Goal: Complete application form

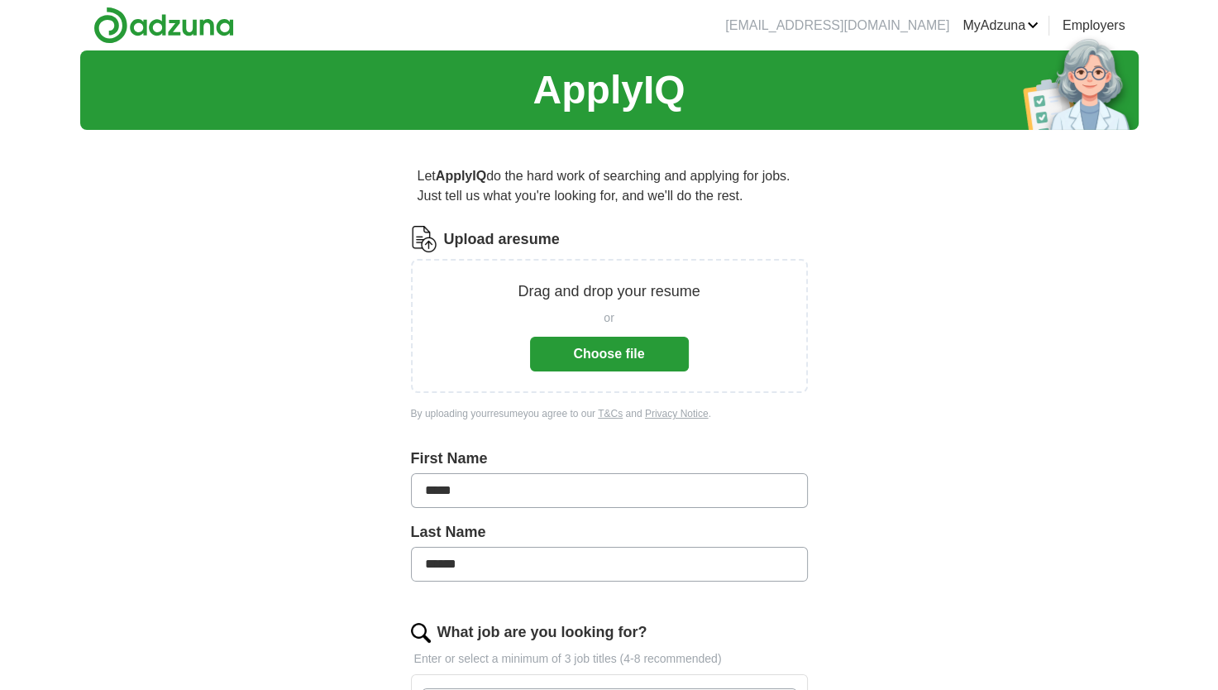
click at [554, 355] on button "Choose file" at bounding box center [609, 354] width 159 height 35
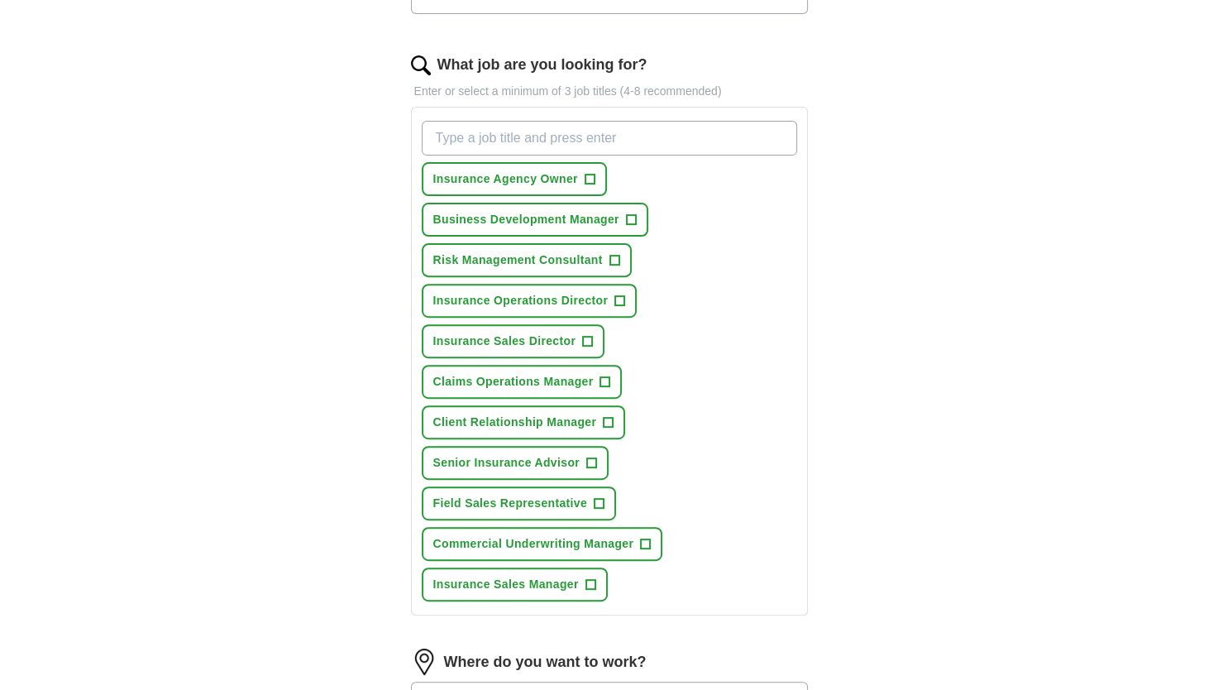
scroll to position [504, 0]
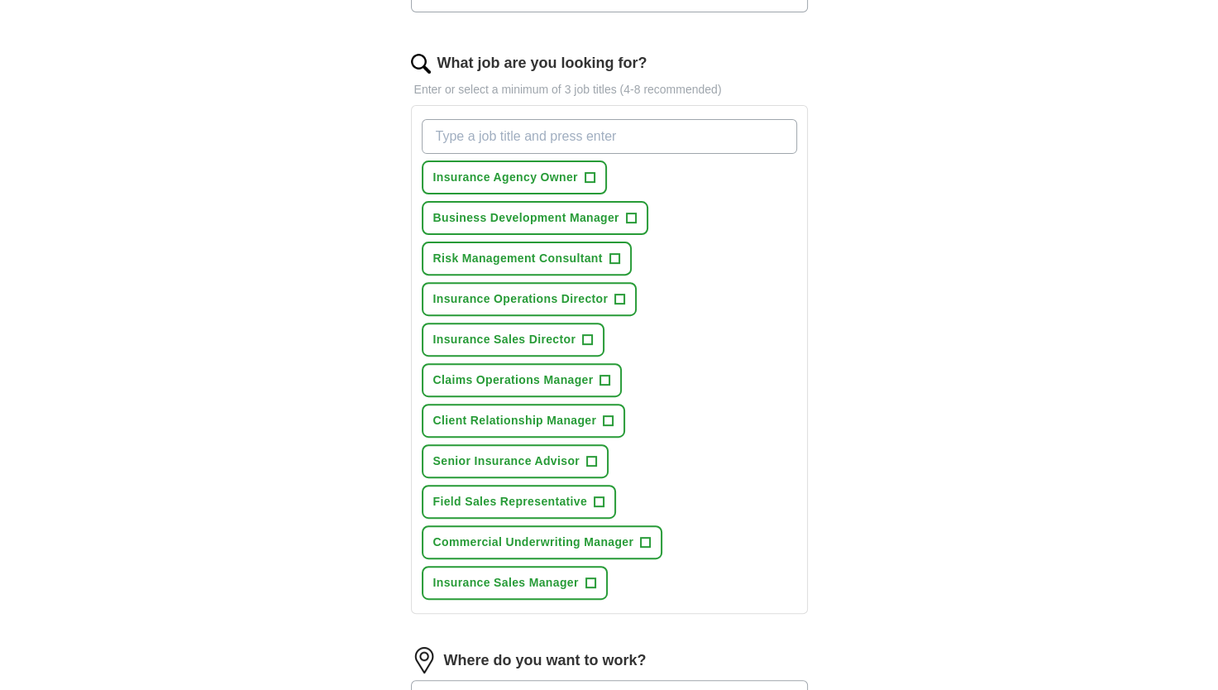
click at [455, 134] on input "What job are you looking for?" at bounding box center [609, 136] width 375 height 35
click at [549, 137] on input "What job are you looking for?" at bounding box center [609, 136] width 375 height 35
click at [454, 146] on input "What job are you looking for?" at bounding box center [609, 136] width 375 height 35
click at [452, 139] on input "What job are you looking for?" at bounding box center [609, 136] width 375 height 35
click at [470, 140] on input "What job are you looking for?" at bounding box center [609, 136] width 375 height 35
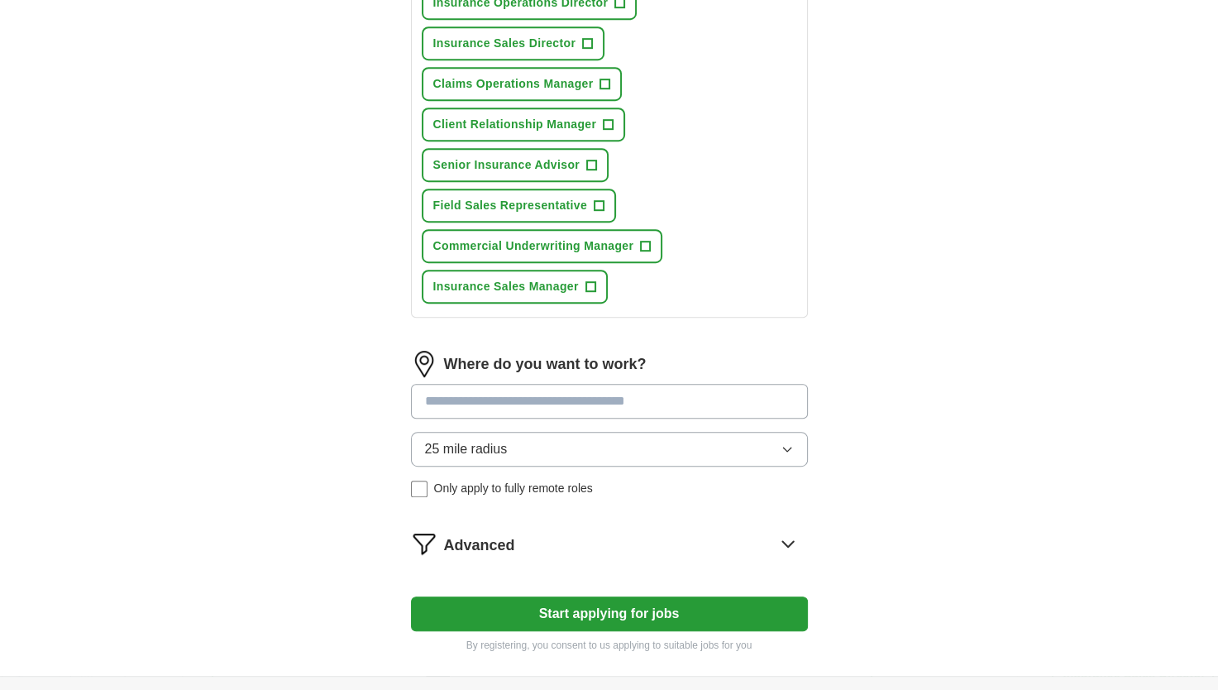
scroll to position [814, 0]
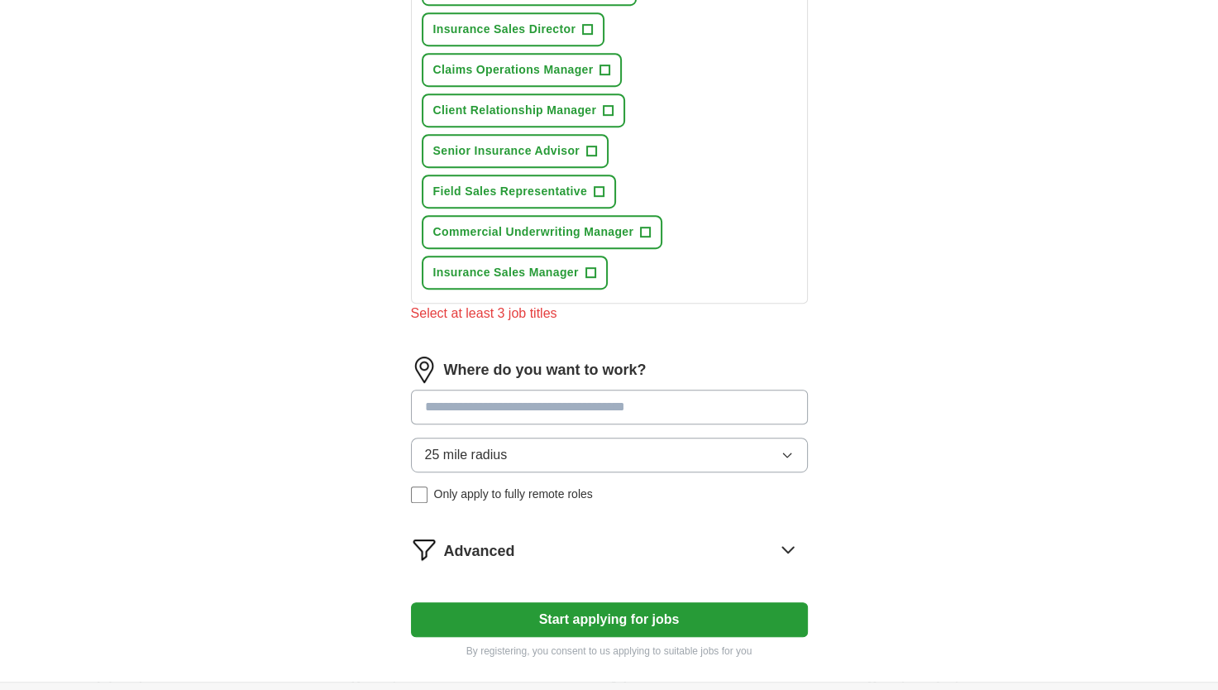
click at [515, 375] on div "Where do you want to work? 25 mile radius Only apply to fully remote roles" at bounding box center [609, 436] width 397 height 160
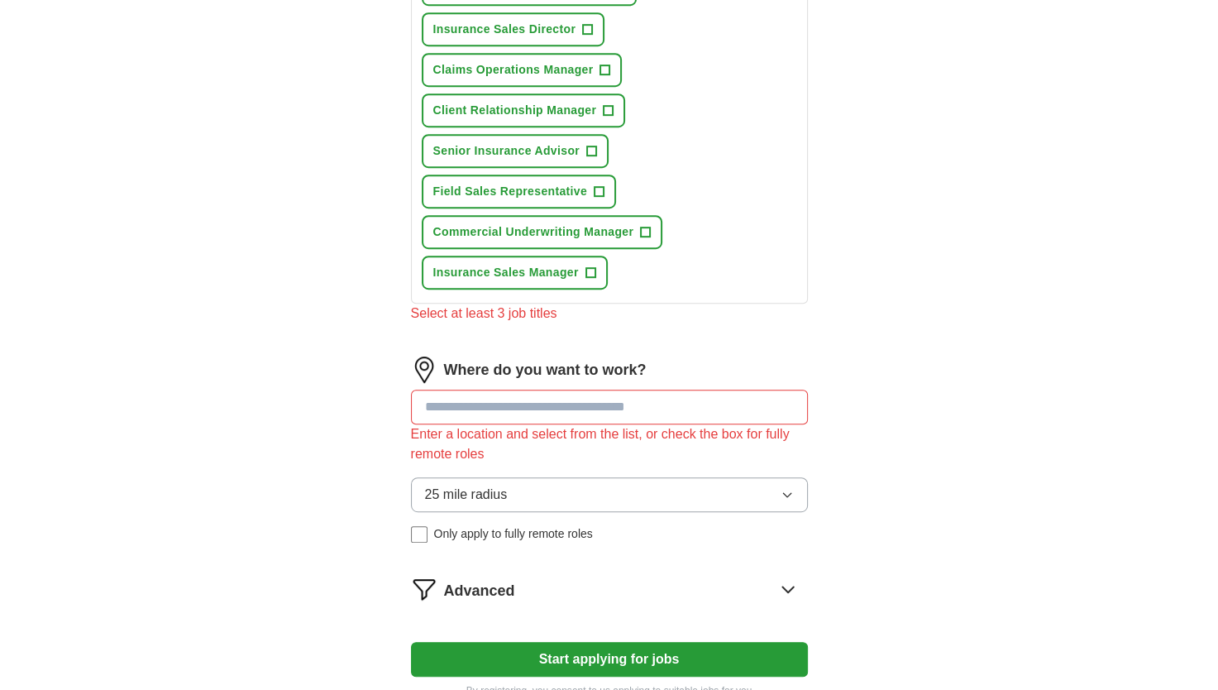
click at [546, 318] on div "What job are you looking for? Enter or select a minimum of 3 job titles (4-8 re…" at bounding box center [609, 39] width 397 height 595
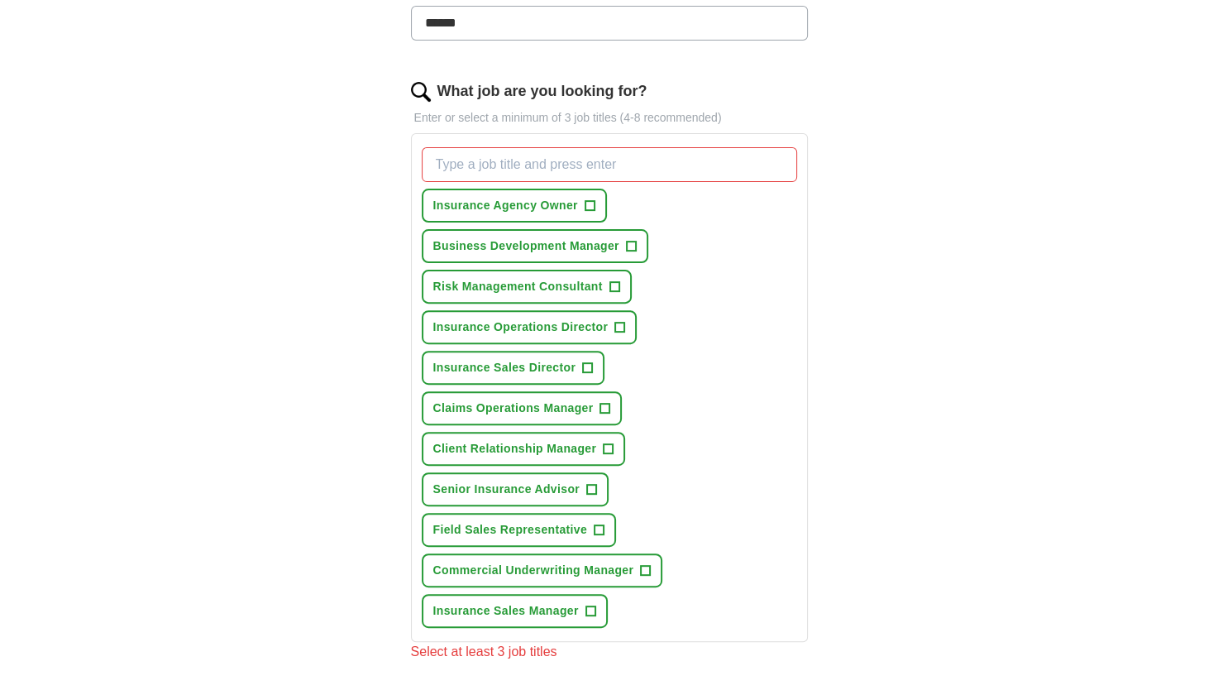
scroll to position [476, 0]
click at [599, 523] on span "+" at bounding box center [600, 529] width 10 height 13
click at [632, 239] on span "+" at bounding box center [631, 245] width 10 height 13
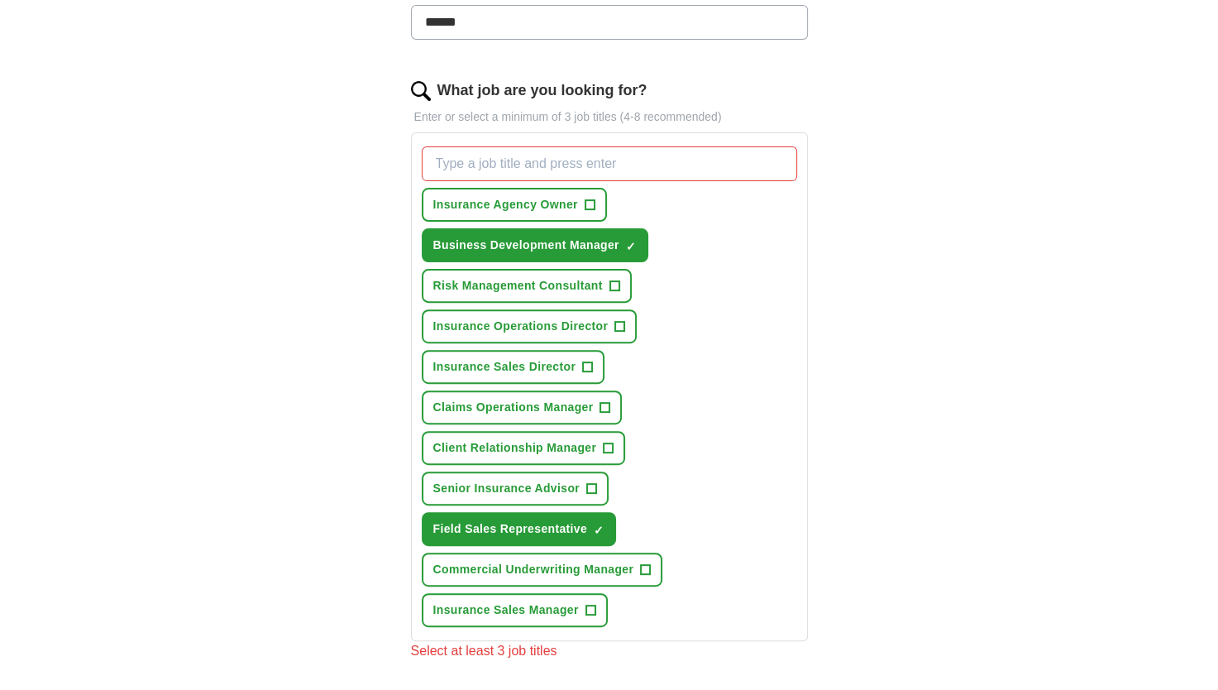
click at [478, 162] on input "What job are you looking for?" at bounding box center [609, 163] width 375 height 35
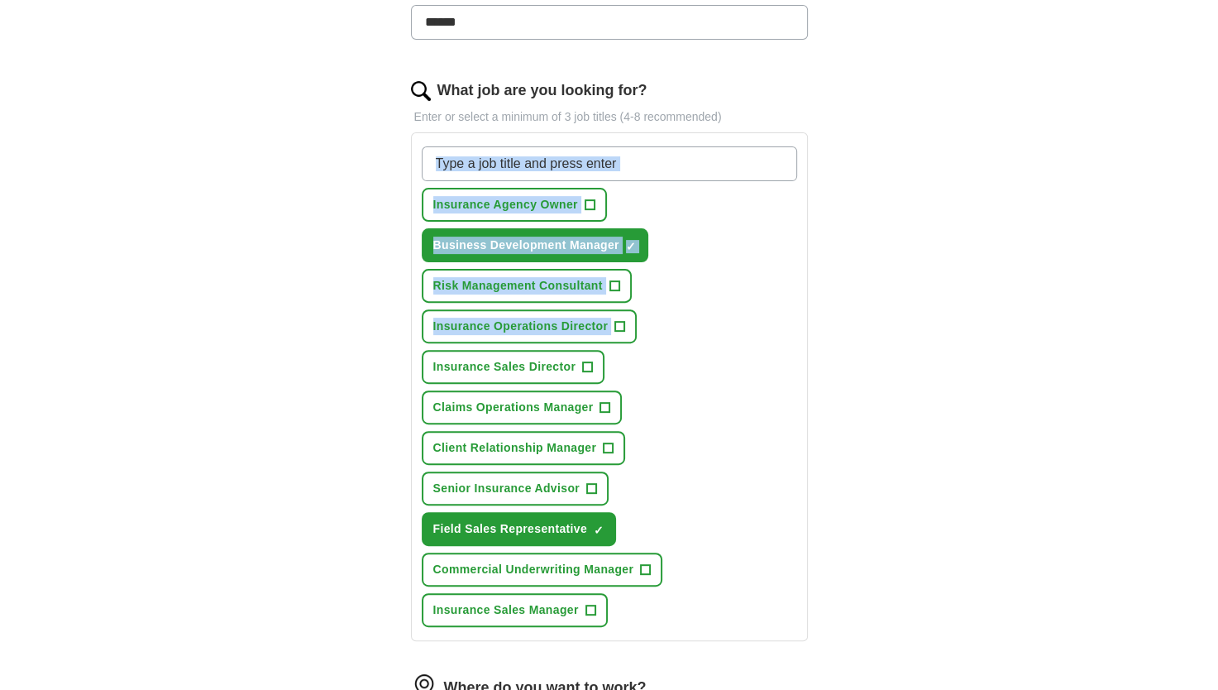
click at [1217, 88] on html "[EMAIL_ADDRESS][DOMAIN_NAME] [GEOGRAPHIC_DATA] Alerts Favorites Resumes ApplyIQ…" at bounding box center [609, 365] width 1218 height 1682
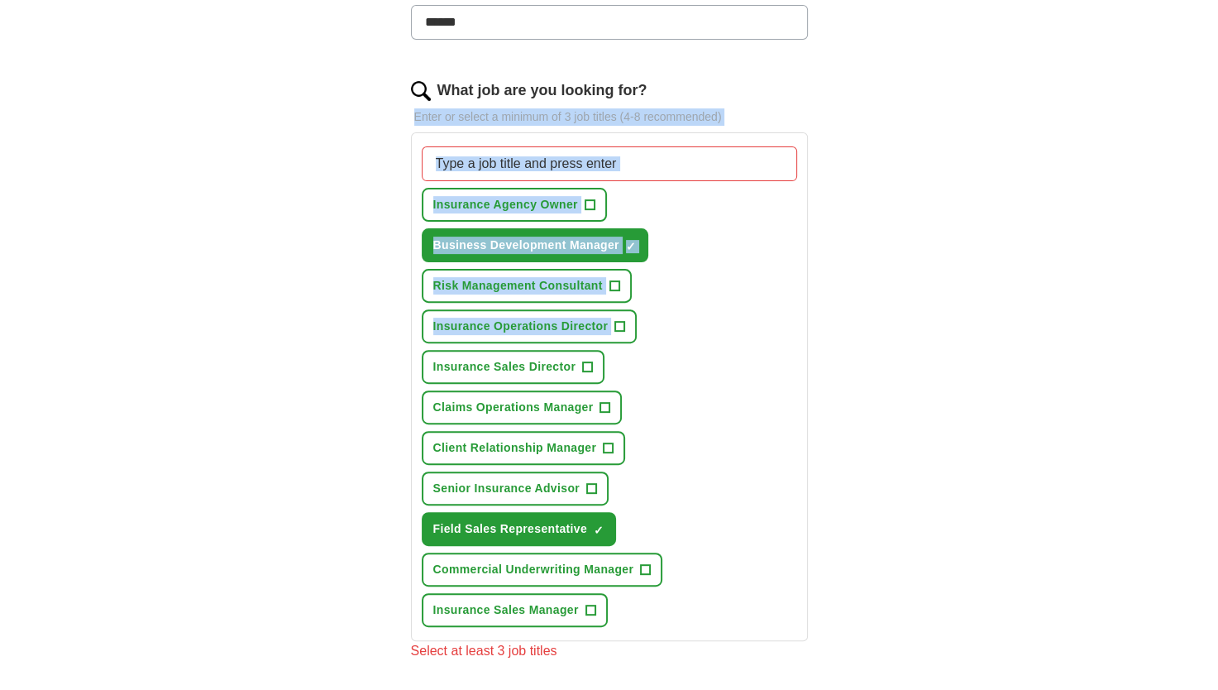
click at [577, 164] on input "What job are you looking for?" at bounding box center [609, 163] width 375 height 35
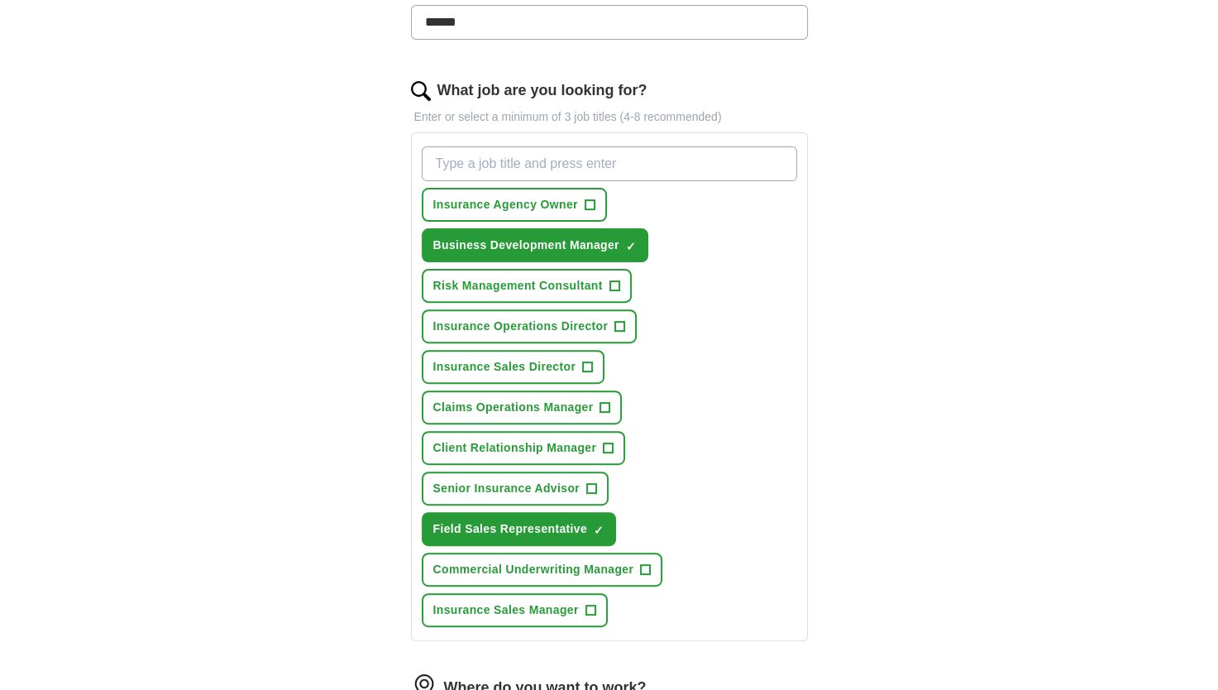
click at [437, 148] on input "What job are you looking for?" at bounding box center [609, 163] width 375 height 35
click at [436, 161] on input "What job are you looking for?" at bounding box center [609, 163] width 375 height 35
click at [338, 250] on div "ApplyIQ Let ApplyIQ do the hard work of searching and applying for jobs. Just t…" at bounding box center [609, 316] width 1059 height 1485
click at [447, 159] on input "What job are you looking for?" at bounding box center [609, 163] width 375 height 35
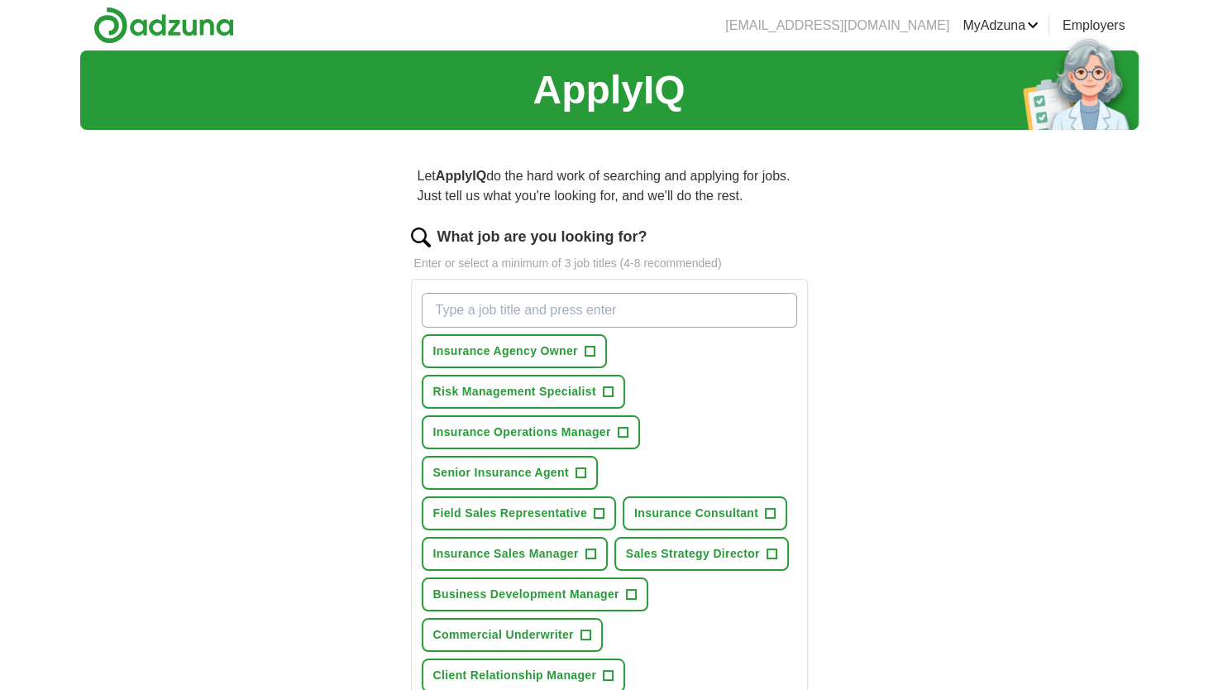
click at [488, 310] on input "What job are you looking for?" at bounding box center [609, 310] width 375 height 35
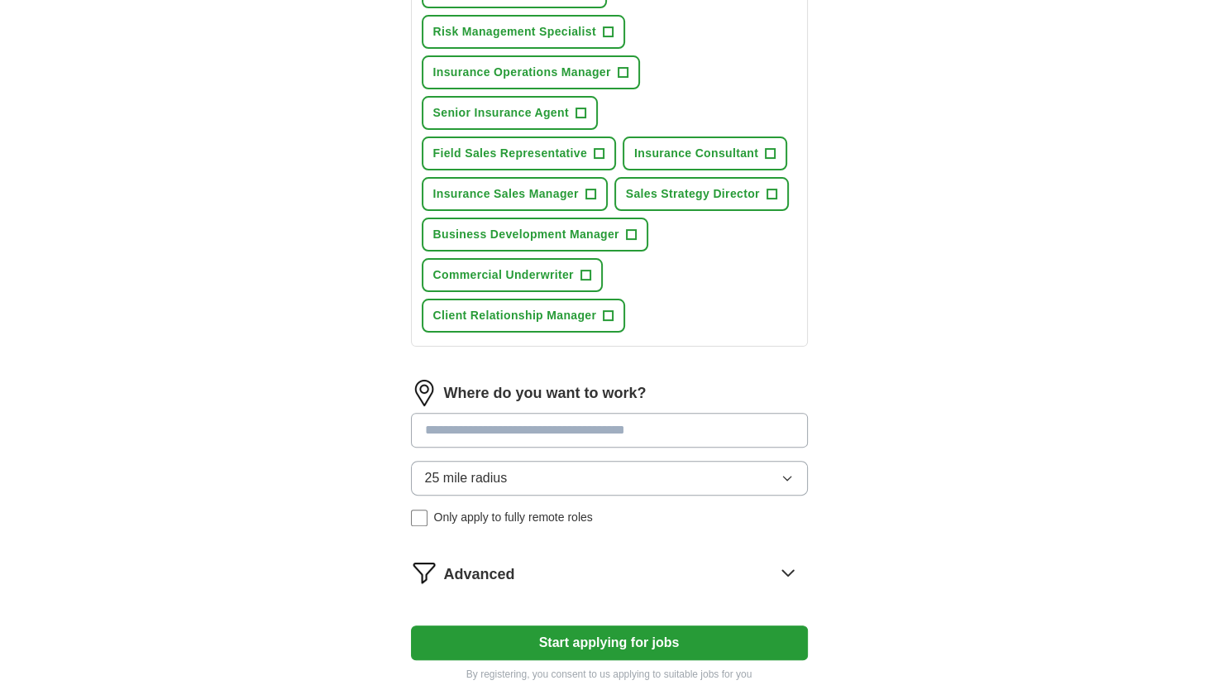
scroll to position [362, 0]
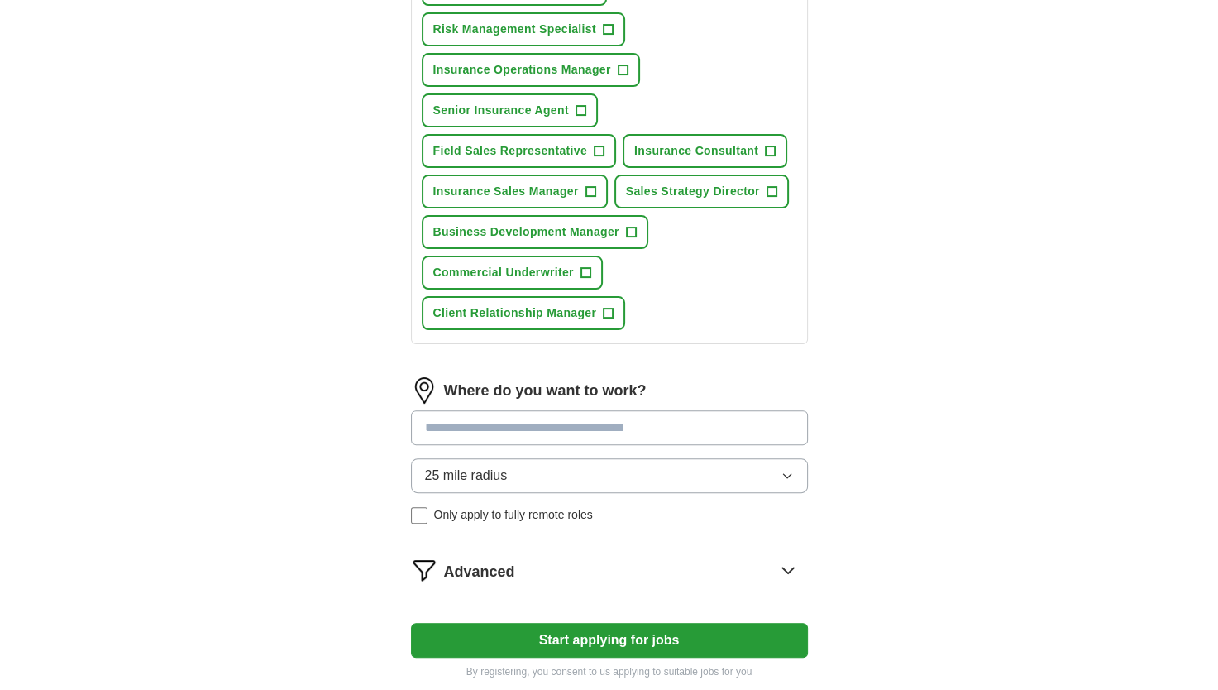
type input "Sales"
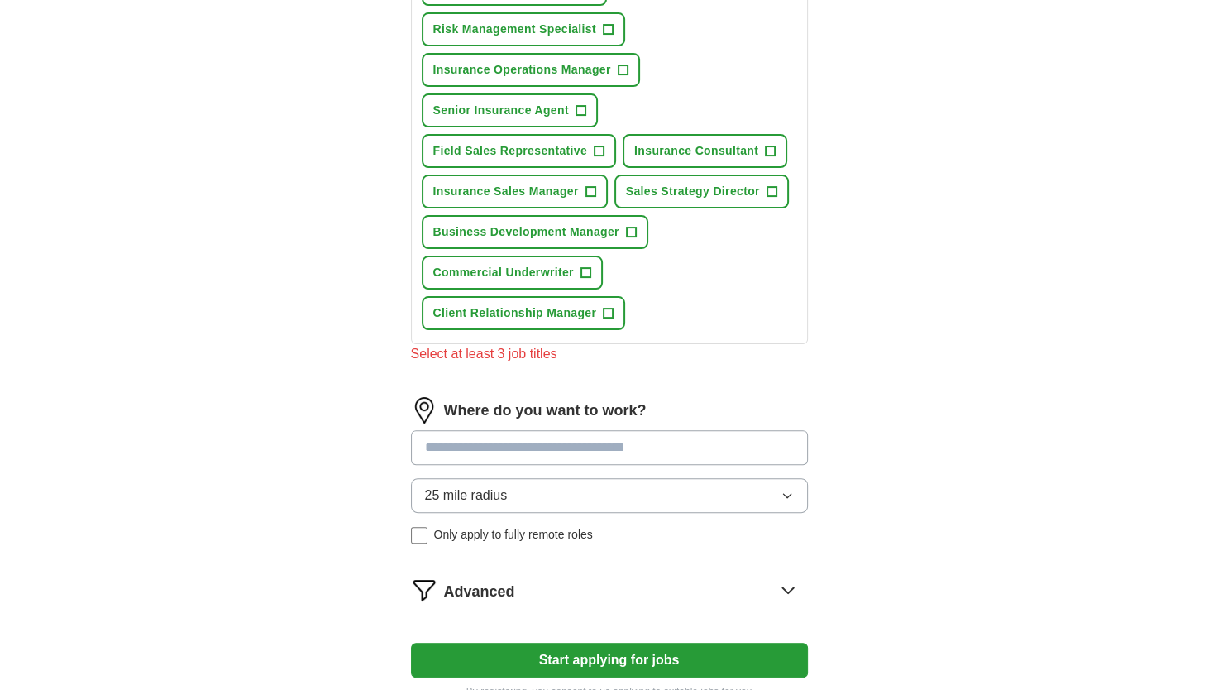
click at [449, 430] on input at bounding box center [609, 447] width 397 height 35
type input "****"
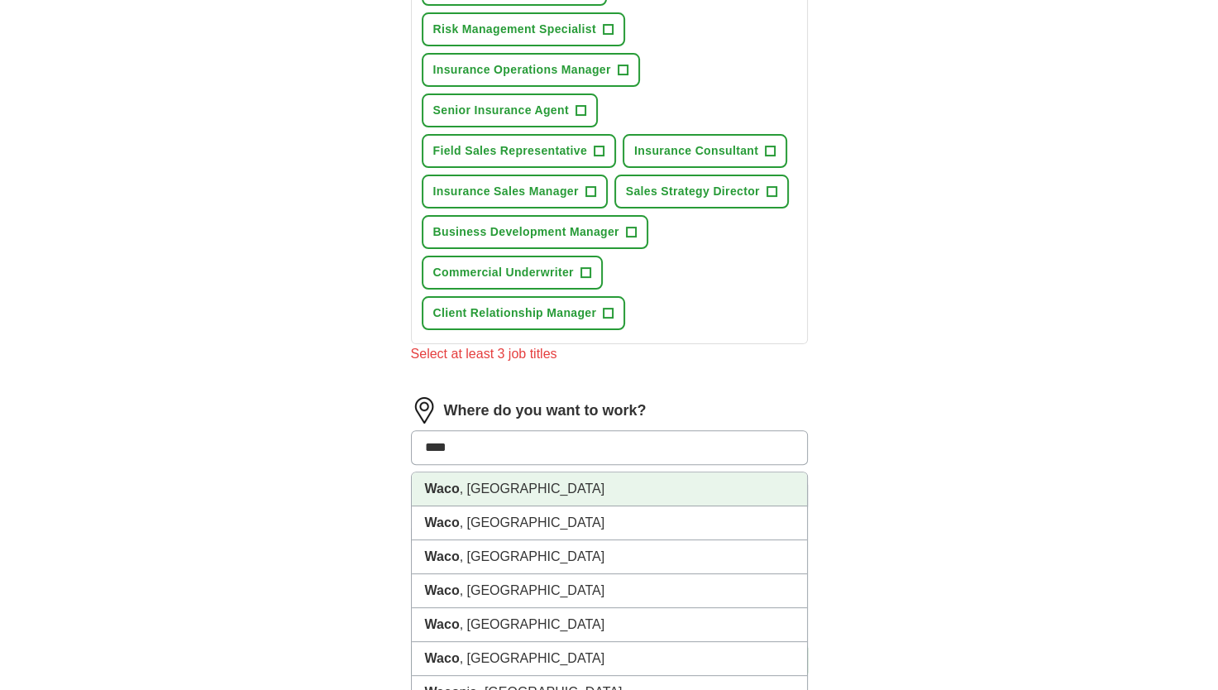
click at [481, 485] on li "Waco , TX" at bounding box center [609, 489] width 395 height 34
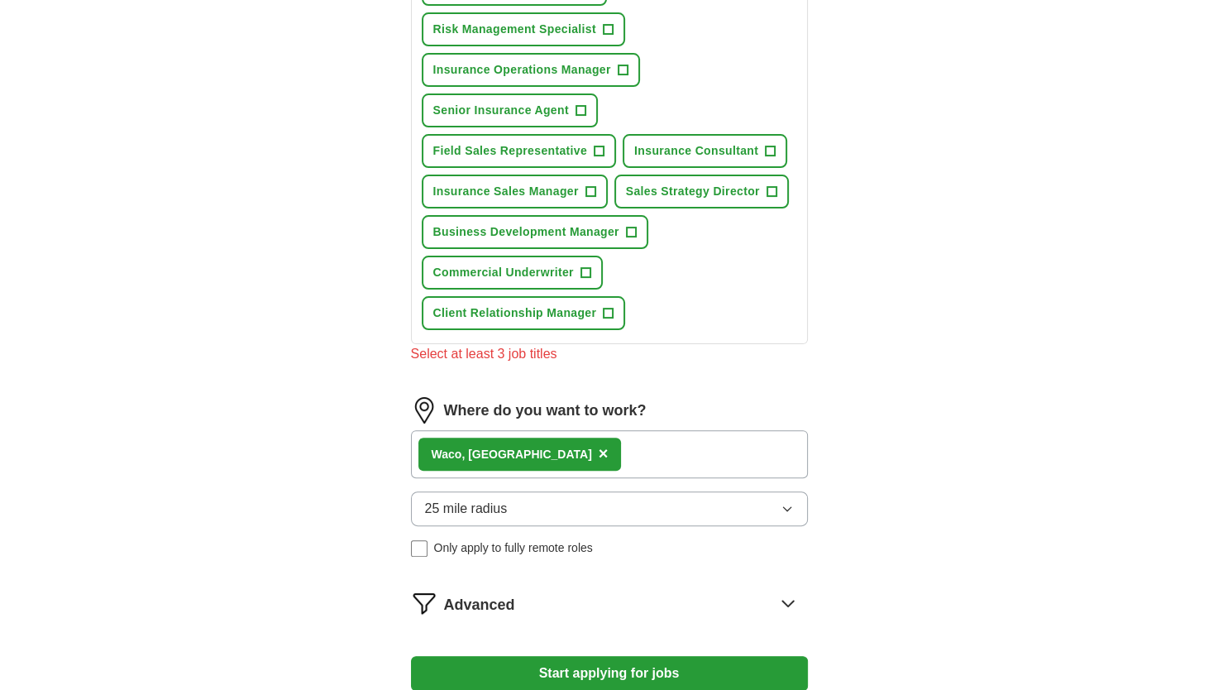
click at [567, 663] on button "Start applying for jobs" at bounding box center [609, 673] width 397 height 35
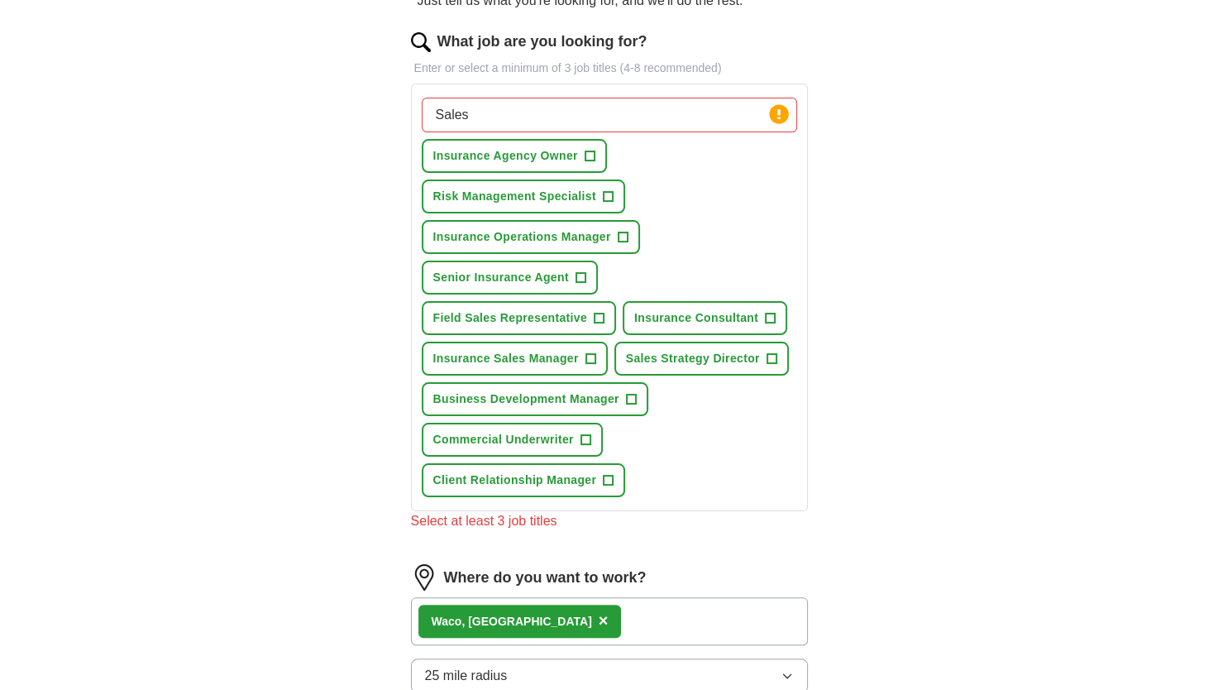
scroll to position [182, 0]
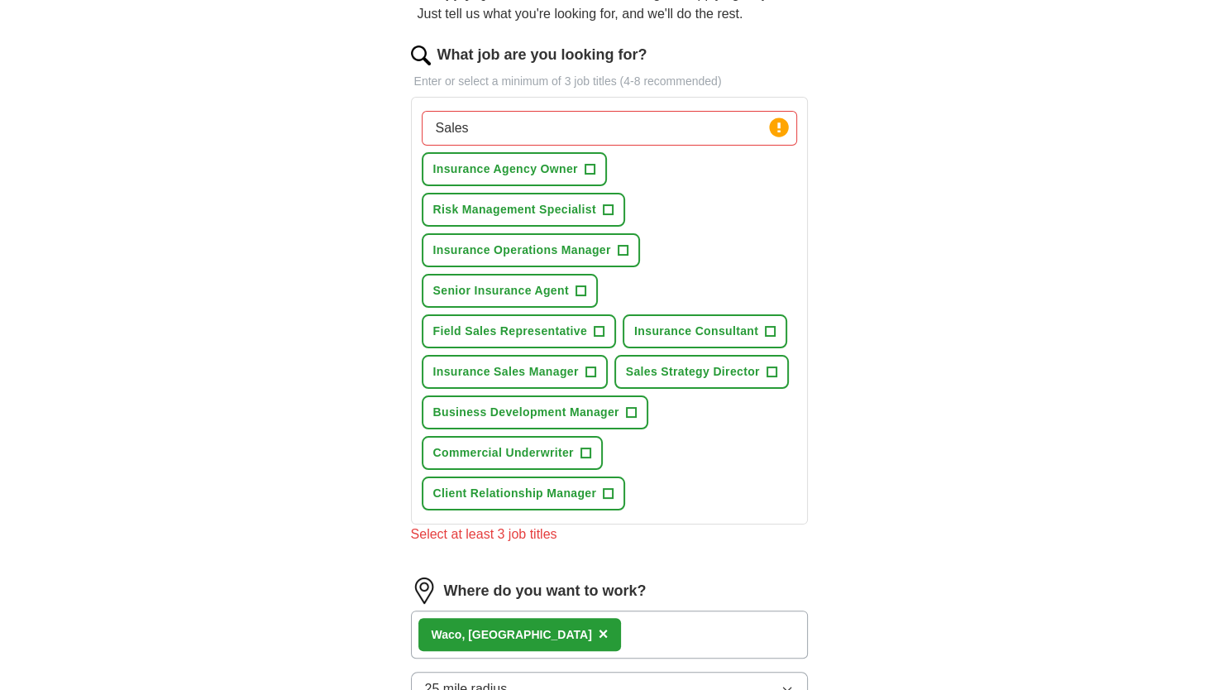
click at [500, 135] on input "Sales" at bounding box center [609, 128] width 375 height 35
click at [780, 127] on circle at bounding box center [778, 126] width 19 height 19
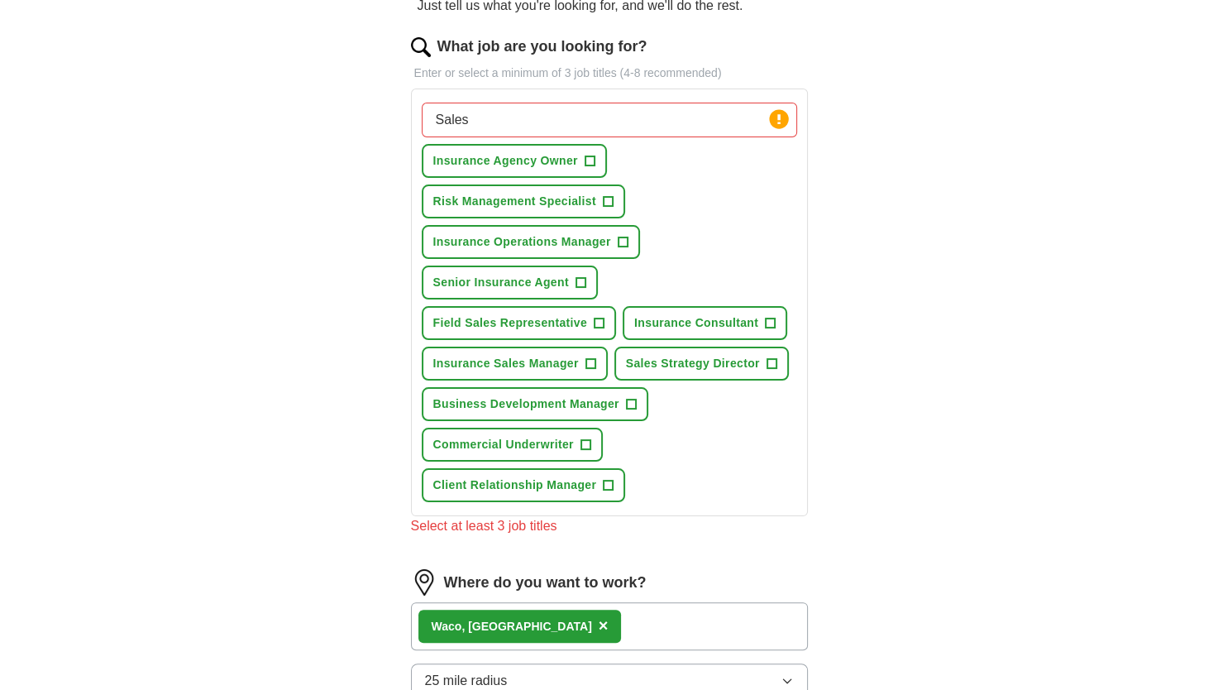
scroll to position [189, 0]
click at [486, 126] on input "Sales" at bounding box center [609, 121] width 375 height 35
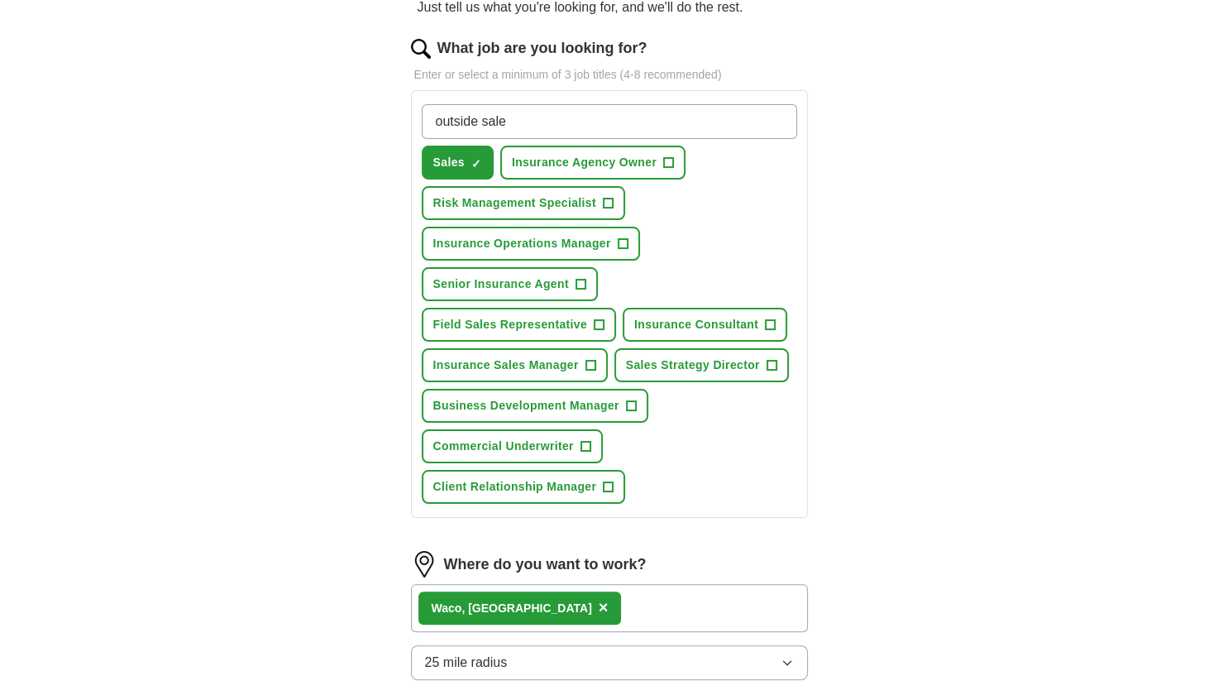
type input "outside sales"
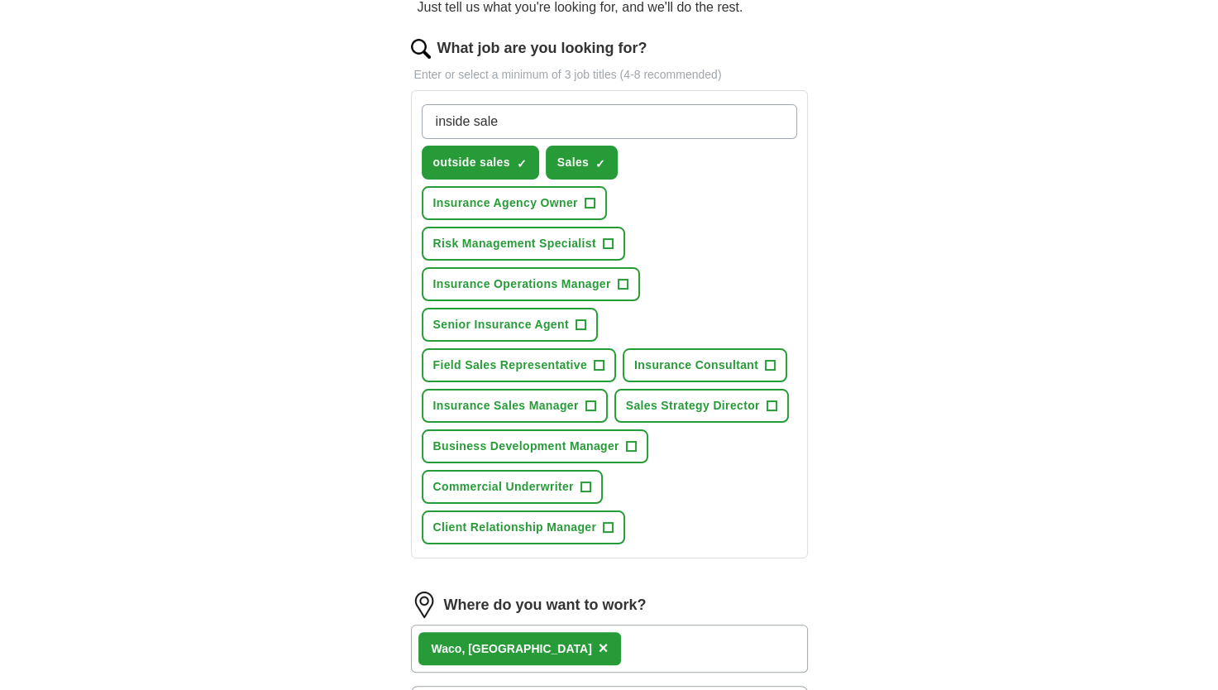
type input "inside sales"
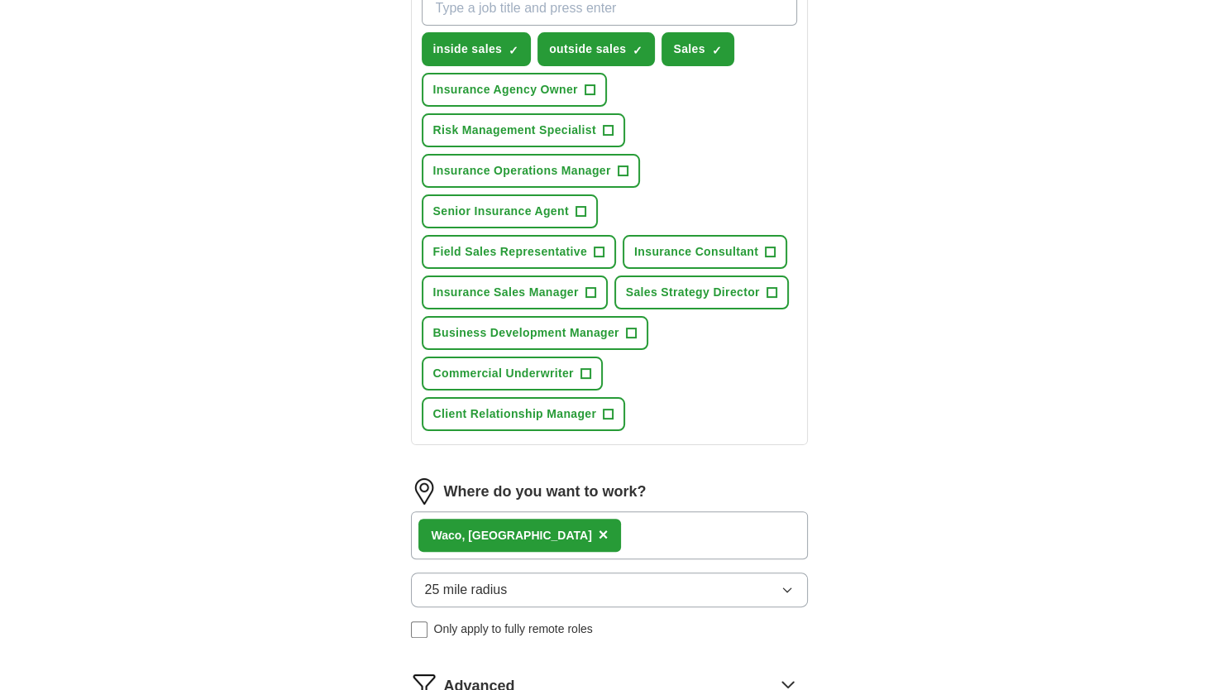
scroll to position [586, 0]
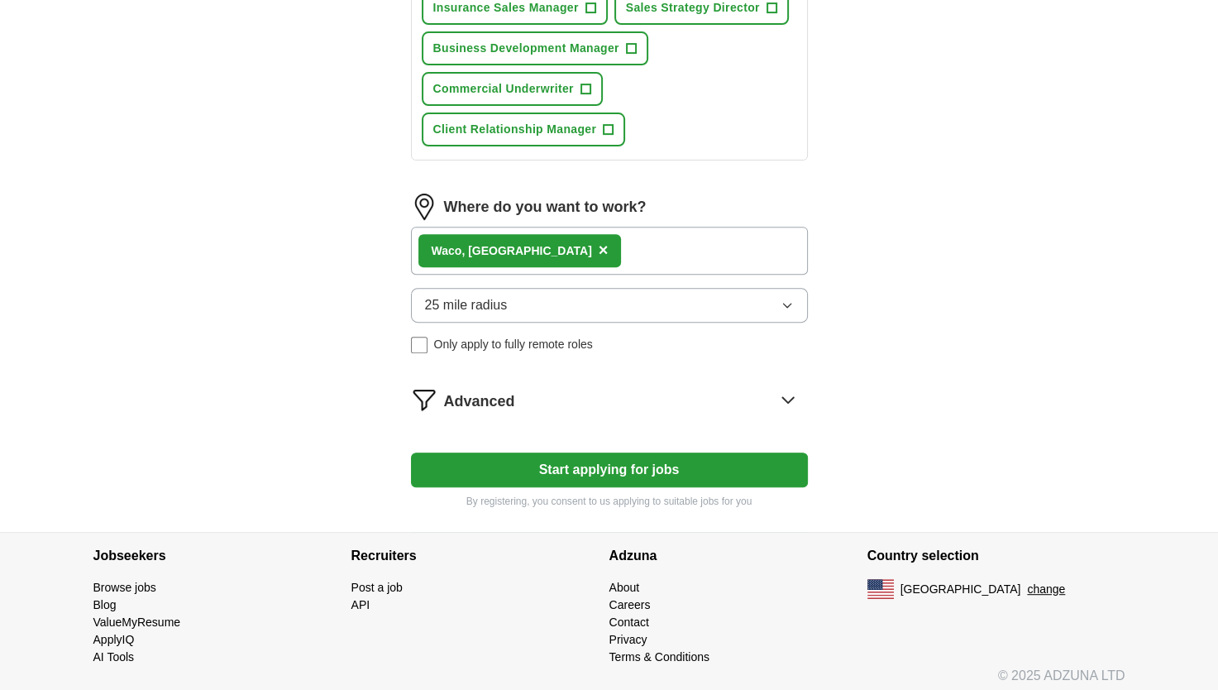
click at [508, 465] on button "Start applying for jobs" at bounding box center [609, 469] width 397 height 35
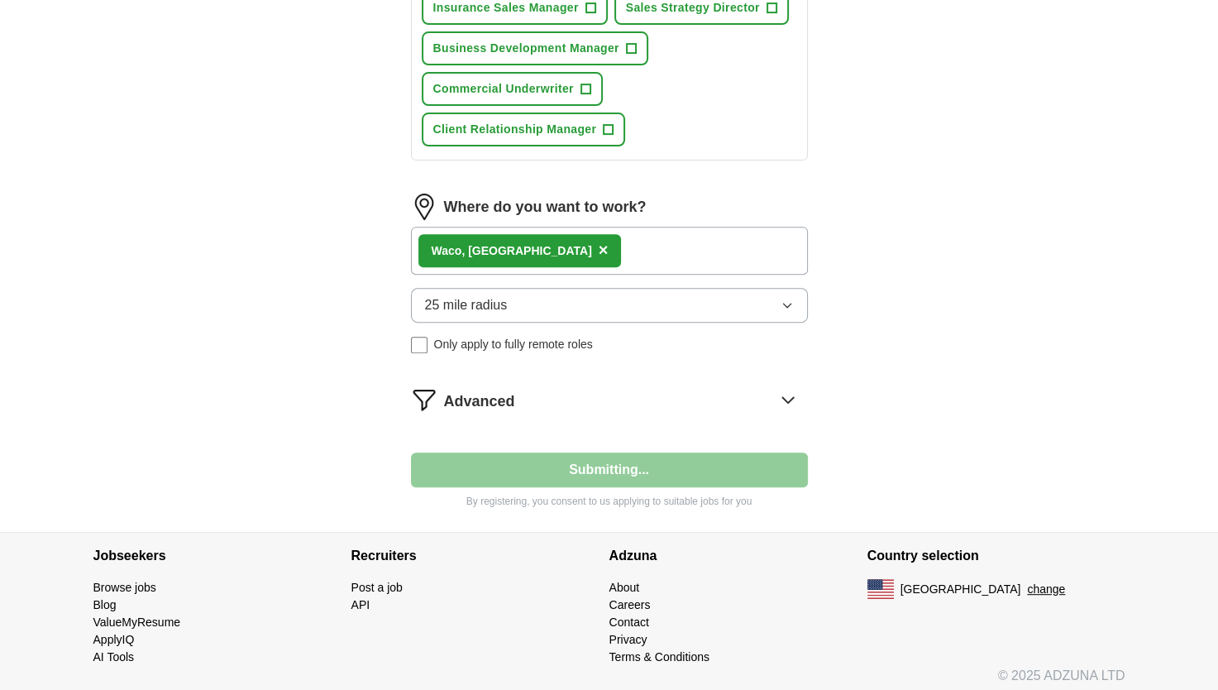
select select "**"
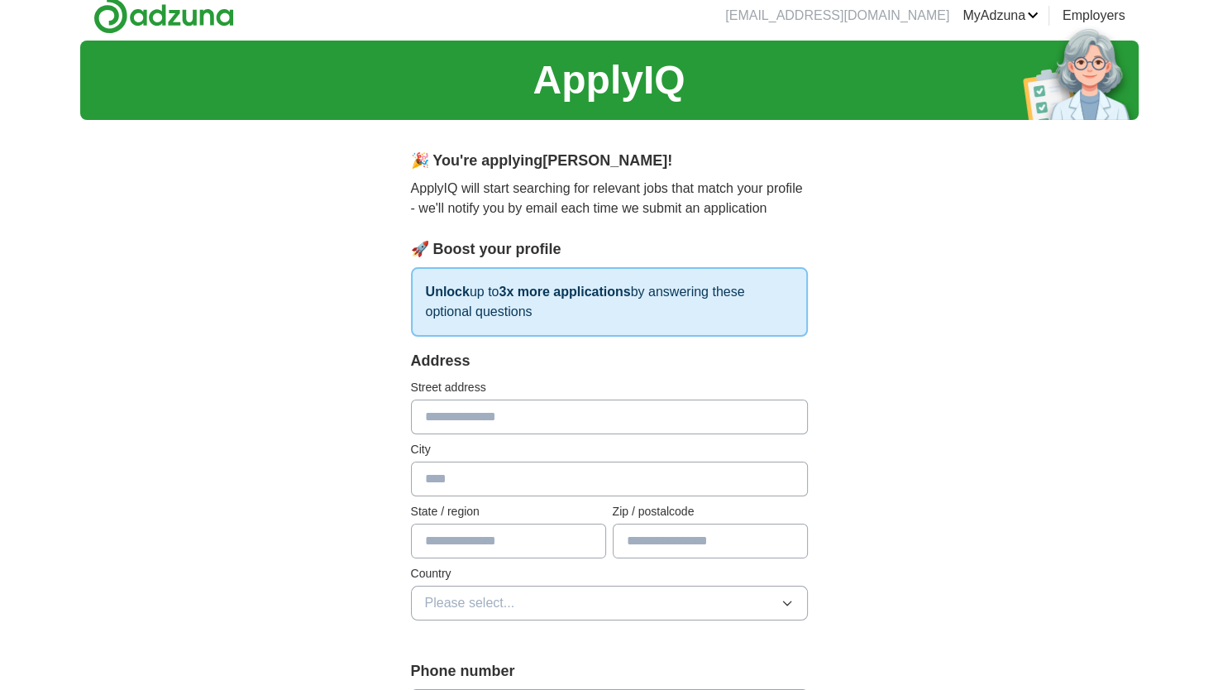
scroll to position [0, 0]
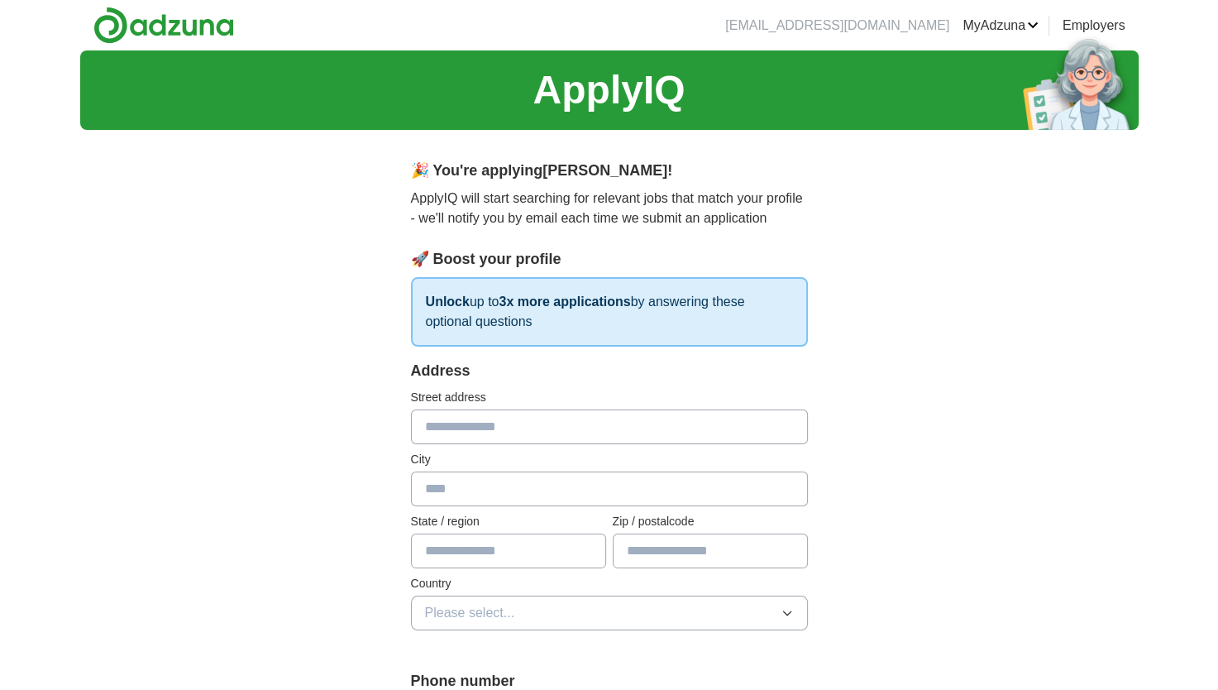
click at [474, 437] on input "text" at bounding box center [609, 426] width 397 height 35
type input "**********"
type input "********"
type input "**"
type input "*****"
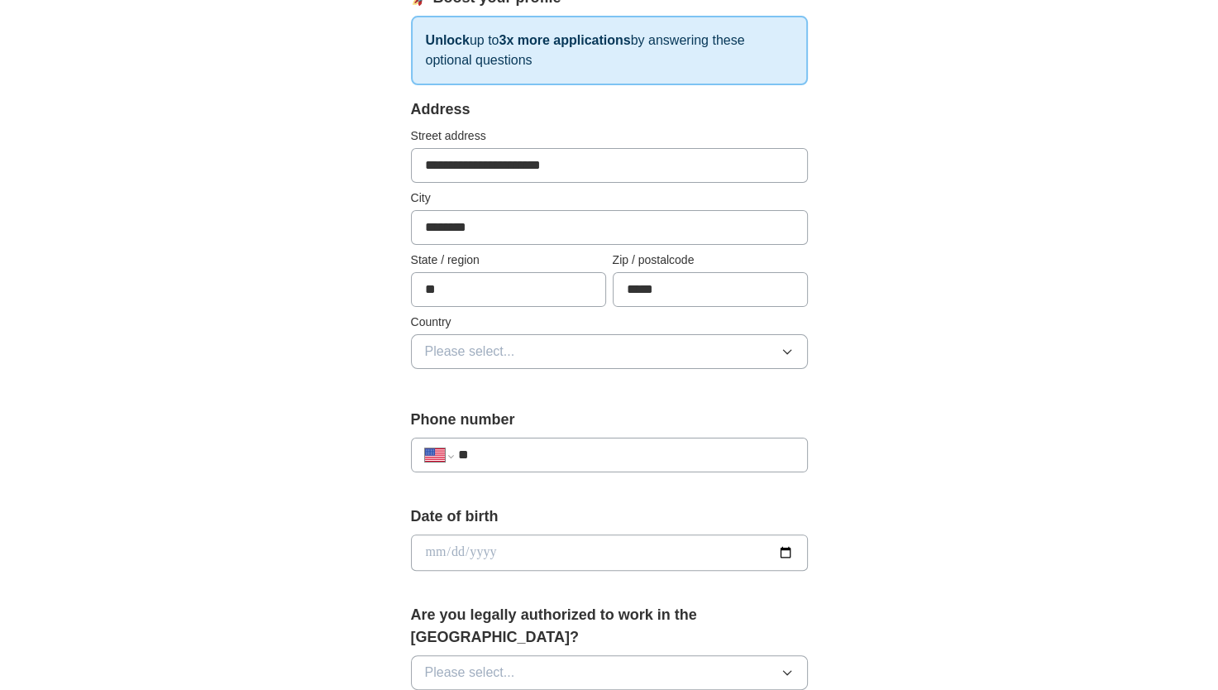
scroll to position [284, 0]
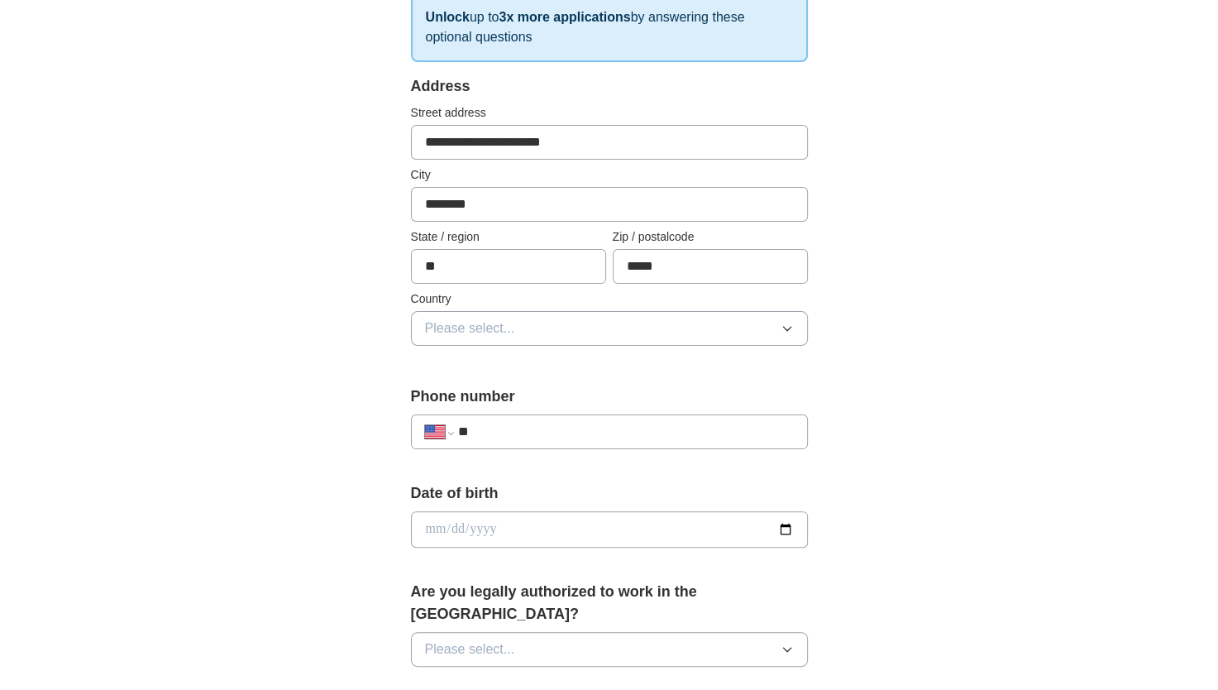
drag, startPoint x: 784, startPoint y: 320, endPoint x: 782, endPoint y: 351, distance: 31.5
click at [782, 351] on div "**********" at bounding box center [609, 220] width 397 height 290
click at [789, 327] on icon "button" at bounding box center [786, 329] width 7 height 4
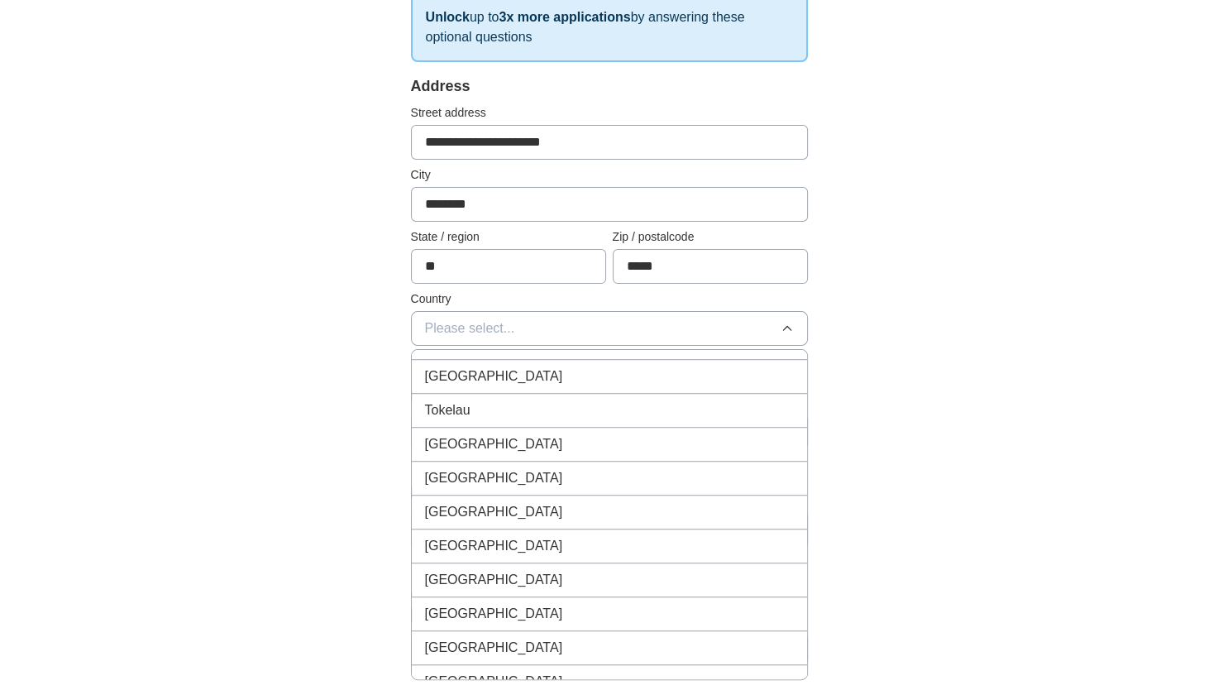
scroll to position [0, 0]
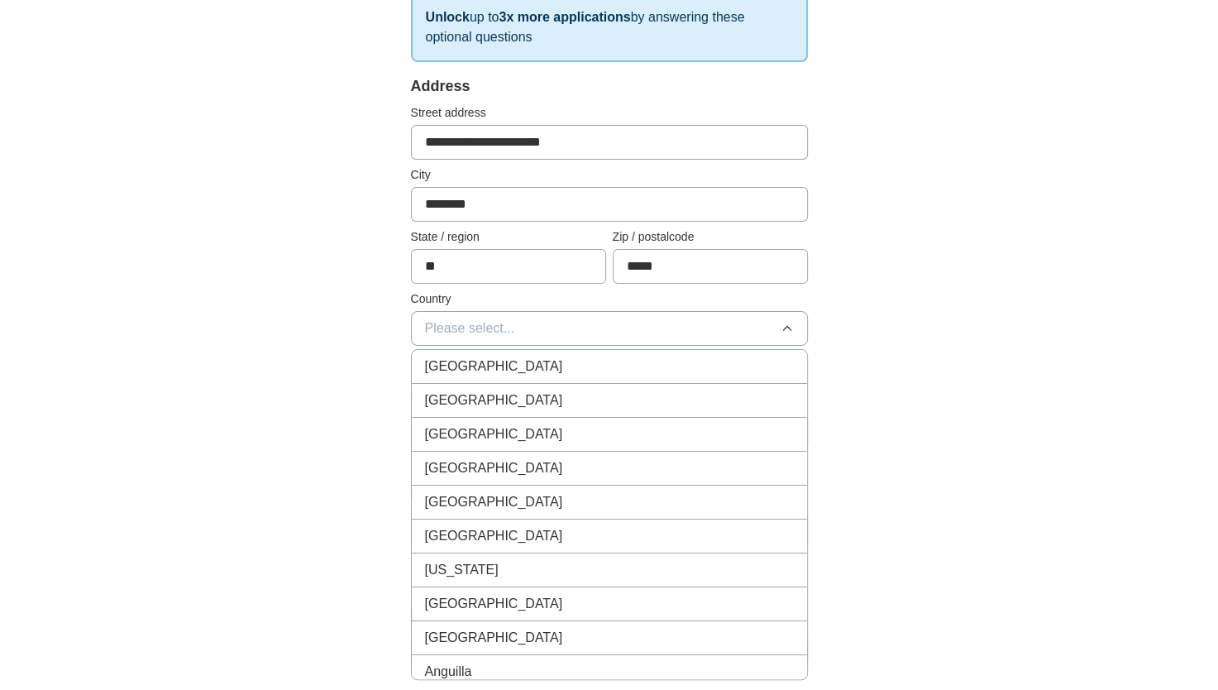
click at [650, 390] on div "United States" at bounding box center [609, 400] width 369 height 20
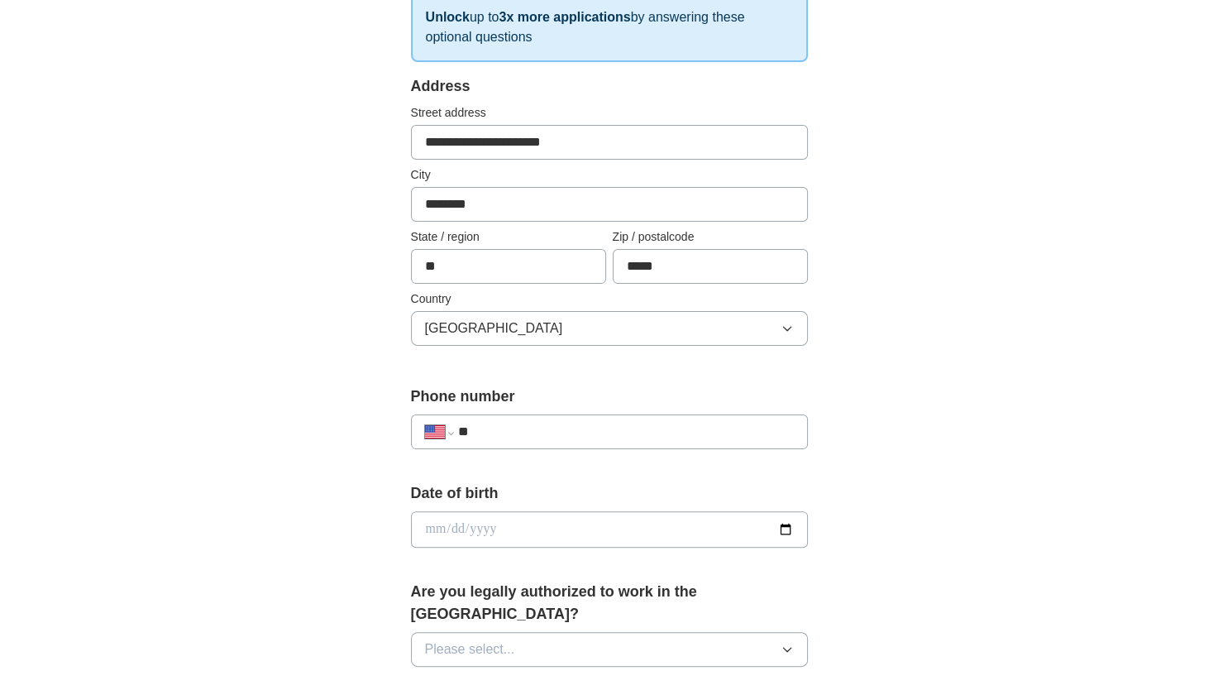
click at [619, 418] on div "**********" at bounding box center [609, 431] width 397 height 35
click at [562, 425] on input "**" at bounding box center [625, 432] width 336 height 20
type input "**********"
click at [515, 525] on input "date" at bounding box center [609, 529] width 397 height 36
type input "**********"
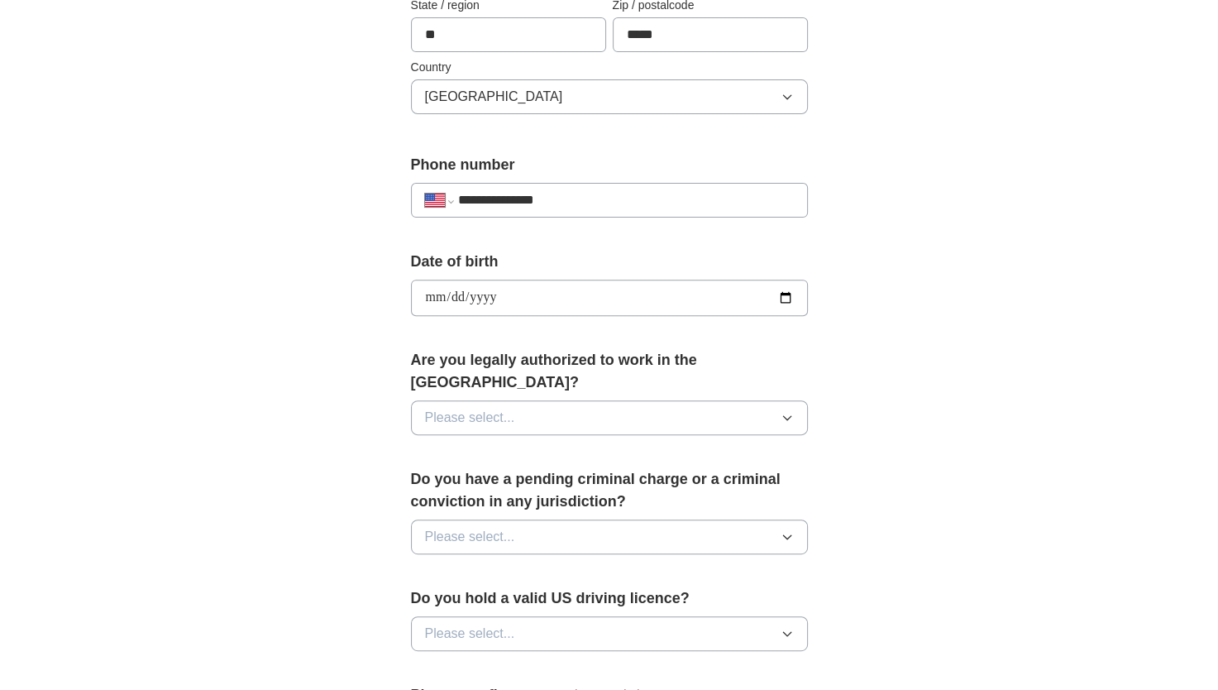
scroll to position [521, 0]
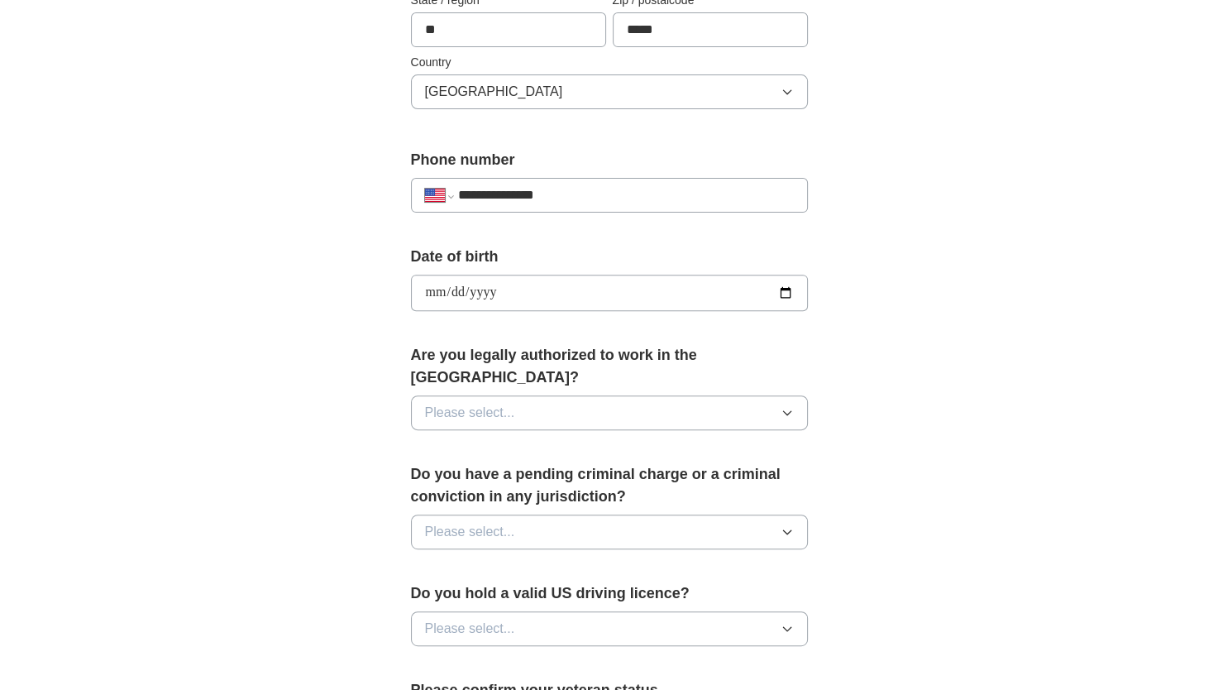
click at [781, 406] on icon "button" at bounding box center [787, 412] width 13 height 13
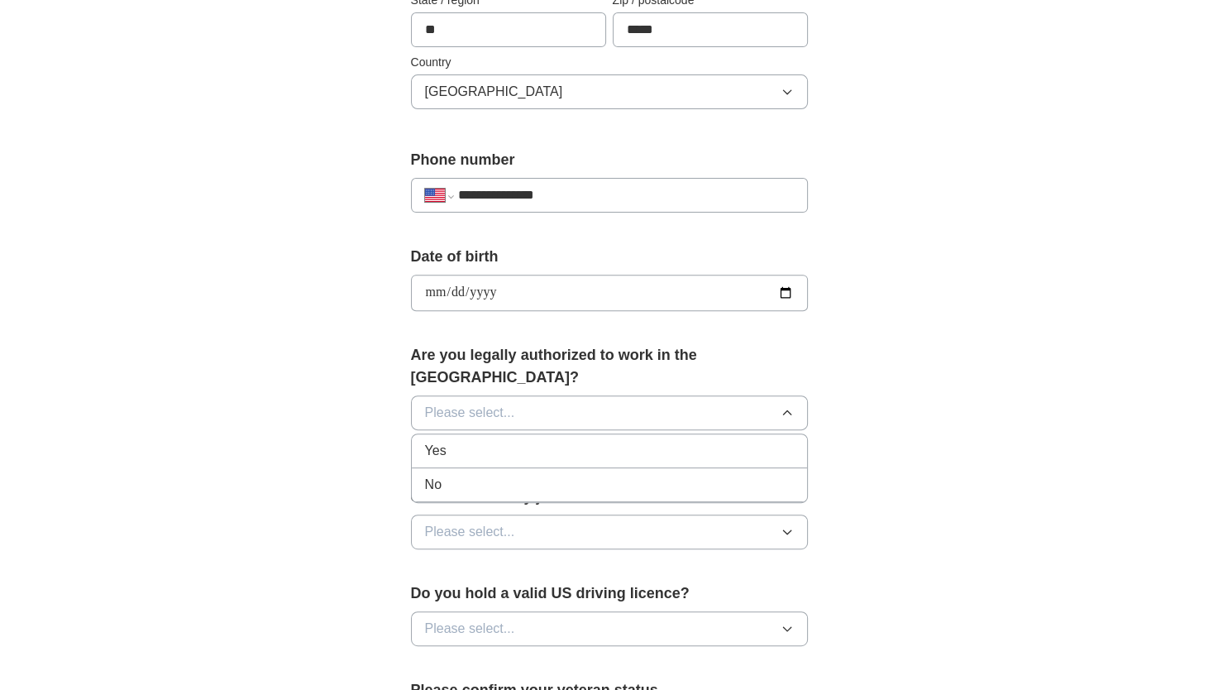
click at [705, 435] on li "Yes" at bounding box center [609, 451] width 395 height 34
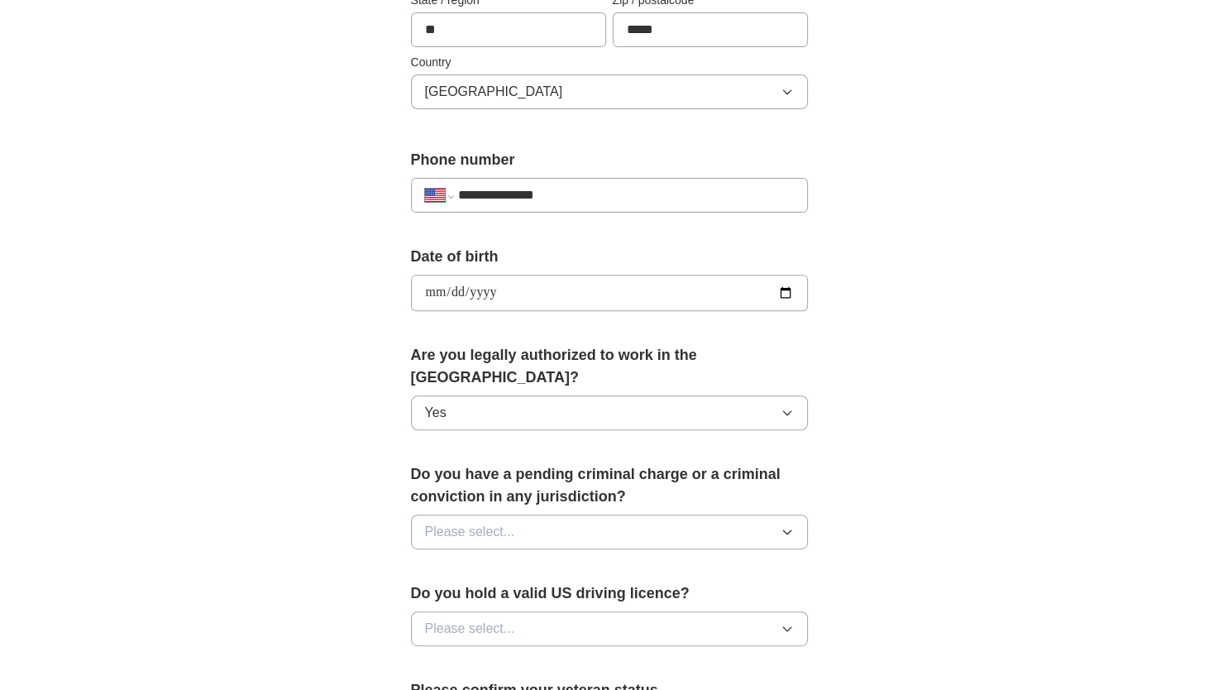
click at [790, 525] on icon "button" at bounding box center [787, 531] width 13 height 13
click at [718, 594] on div "No" at bounding box center [609, 604] width 369 height 20
click at [787, 622] on icon "button" at bounding box center [787, 628] width 13 height 13
click at [727, 657] on div "Yes" at bounding box center [609, 667] width 369 height 20
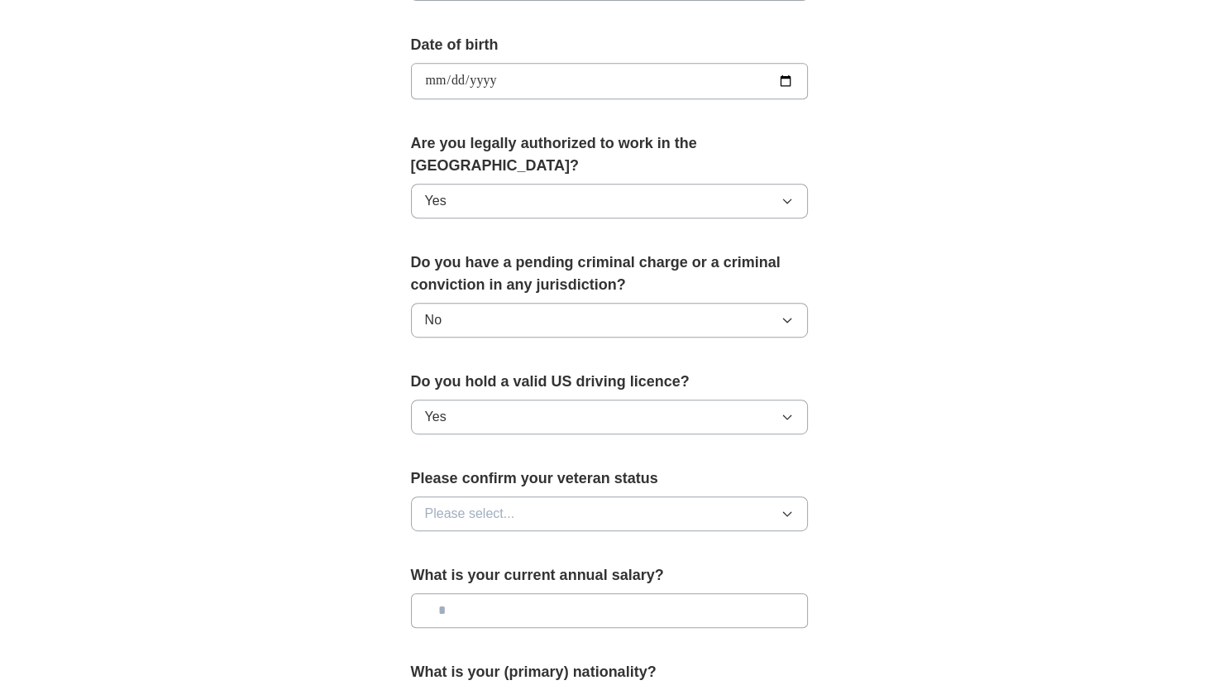
scroll to position [734, 0]
click at [789, 505] on icon "button" at bounding box center [787, 511] width 13 height 13
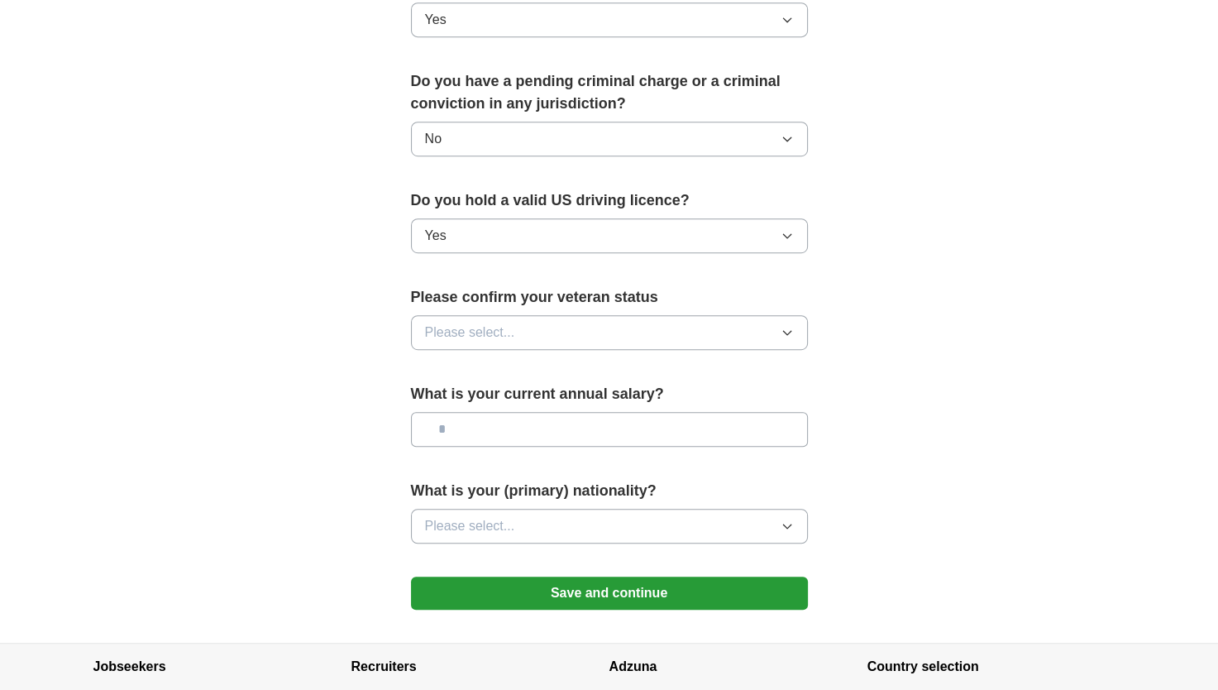
scroll to position [920, 0]
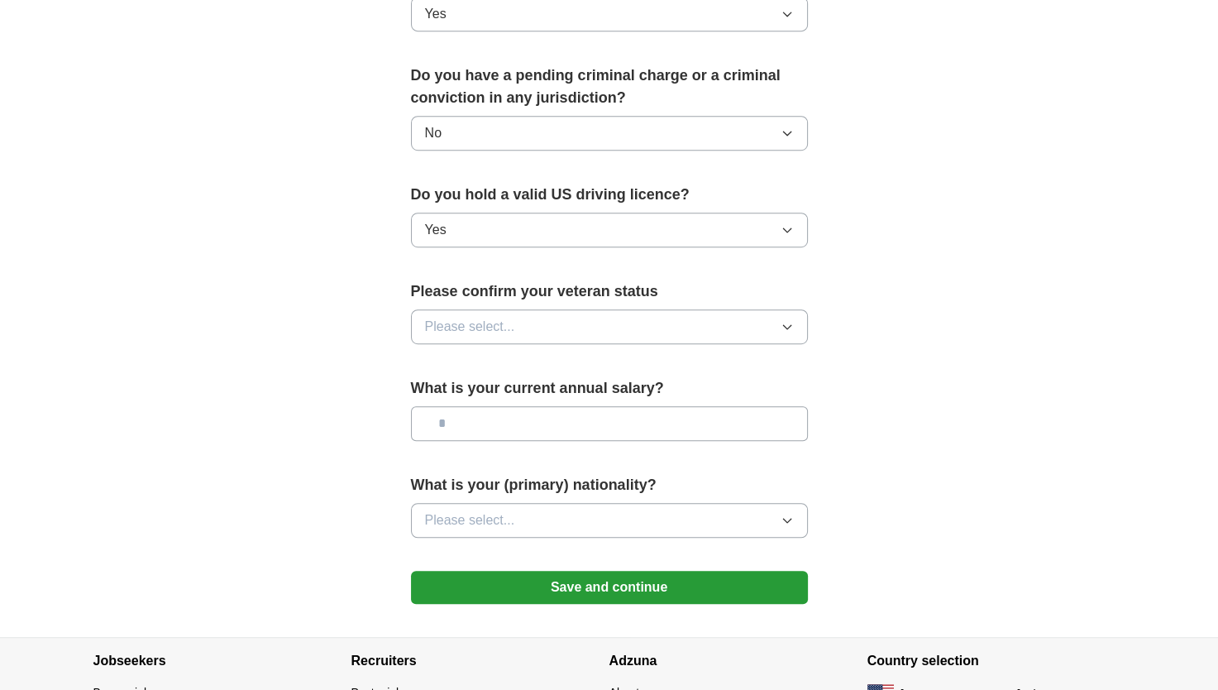
click at [784, 325] on icon "button" at bounding box center [786, 327] width 7 height 4
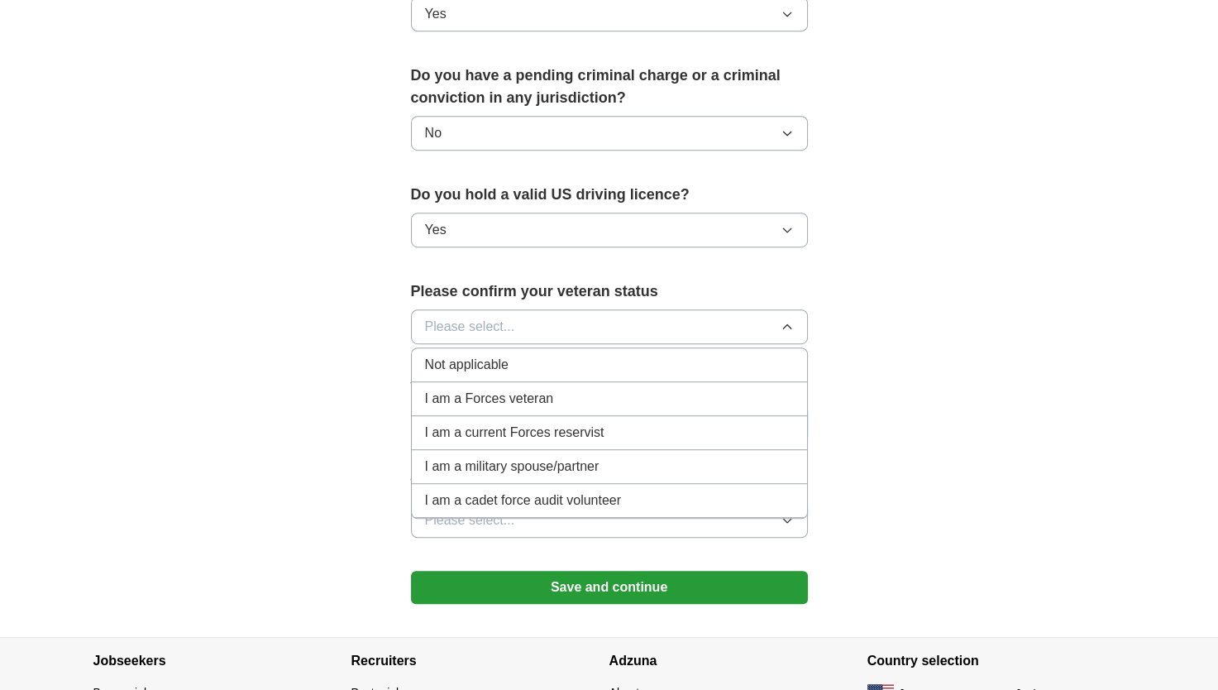
click at [565, 355] on div "Not applicable" at bounding box center [609, 365] width 369 height 20
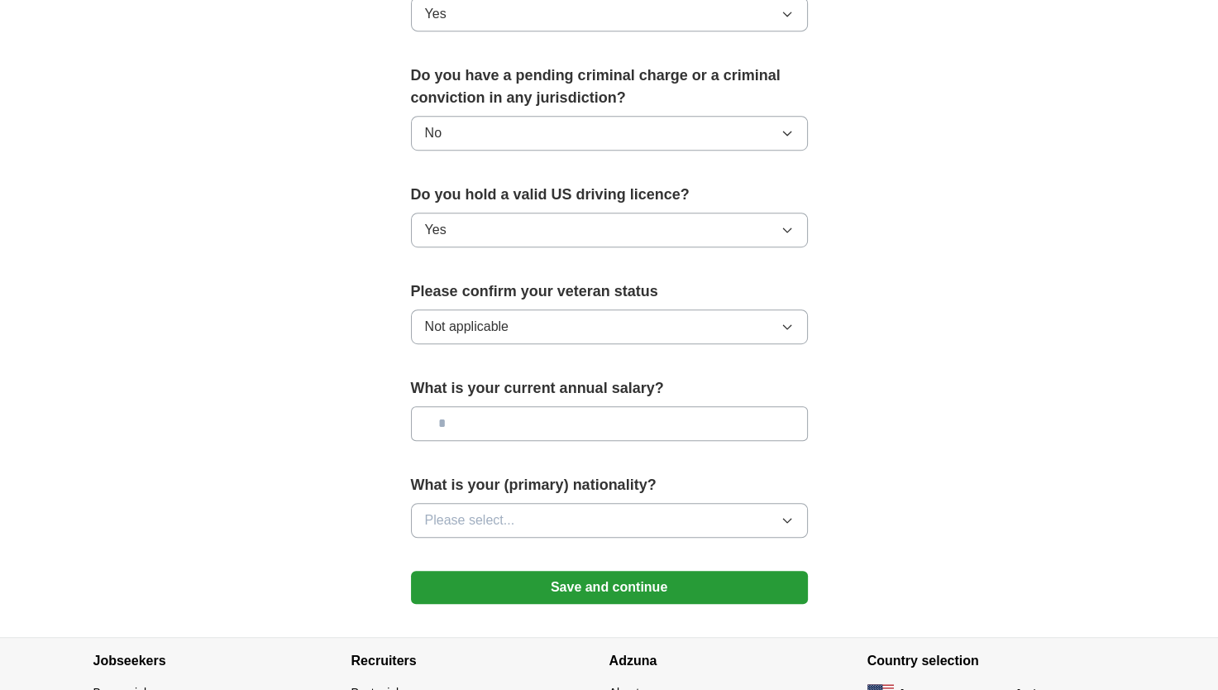
click at [560, 406] on input "text" at bounding box center [609, 423] width 397 height 35
type input "*******"
click at [787, 514] on icon "button" at bounding box center [787, 520] width 13 height 13
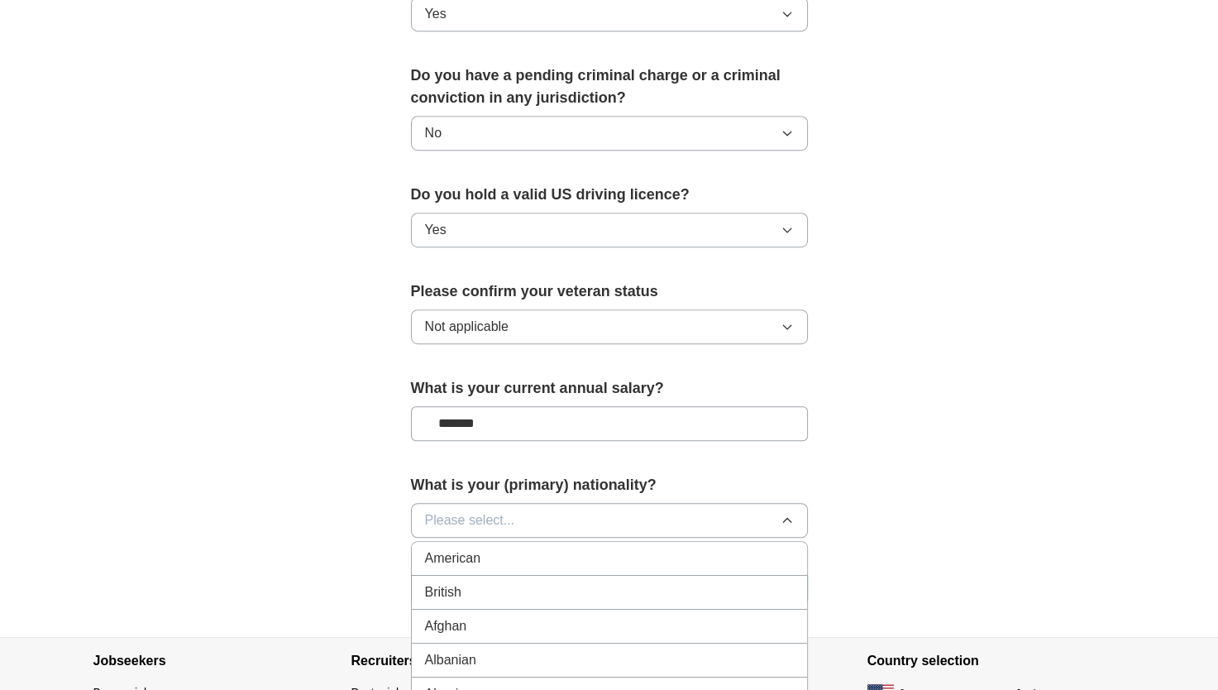
click at [734, 548] on div "American" at bounding box center [609, 558] width 369 height 20
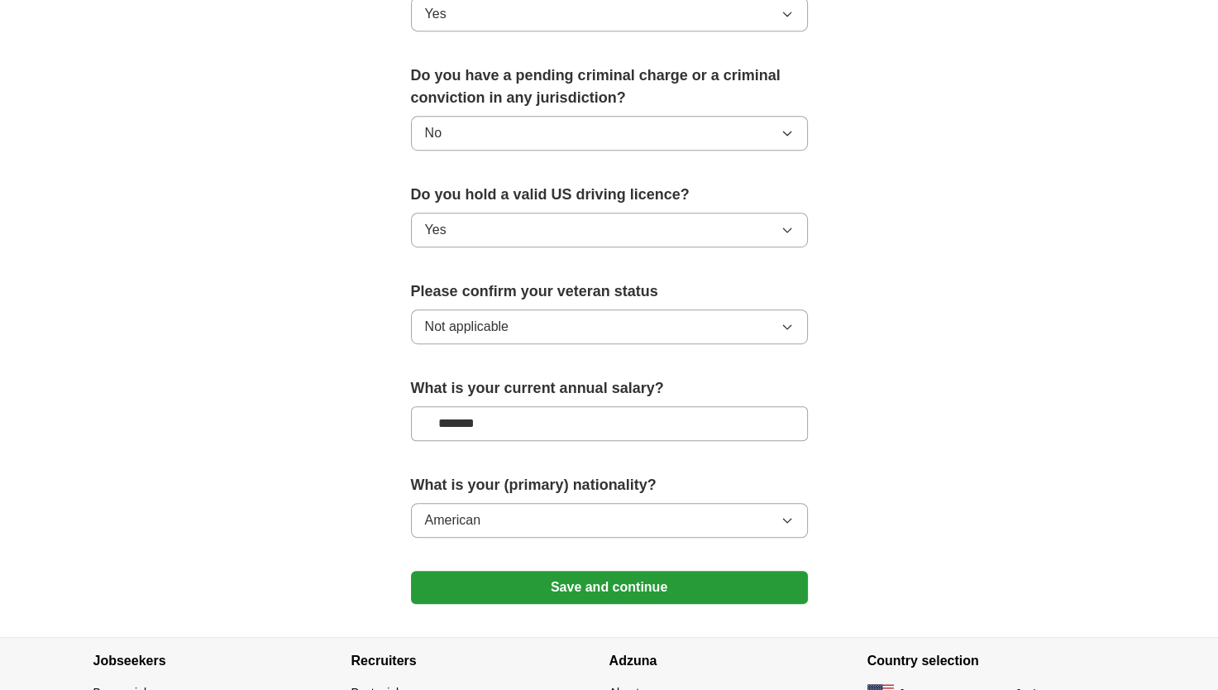
click at [676, 571] on button "Save and continue" at bounding box center [609, 587] width 397 height 33
